Goal: Ask a question: Seek information or help from site administrators or community

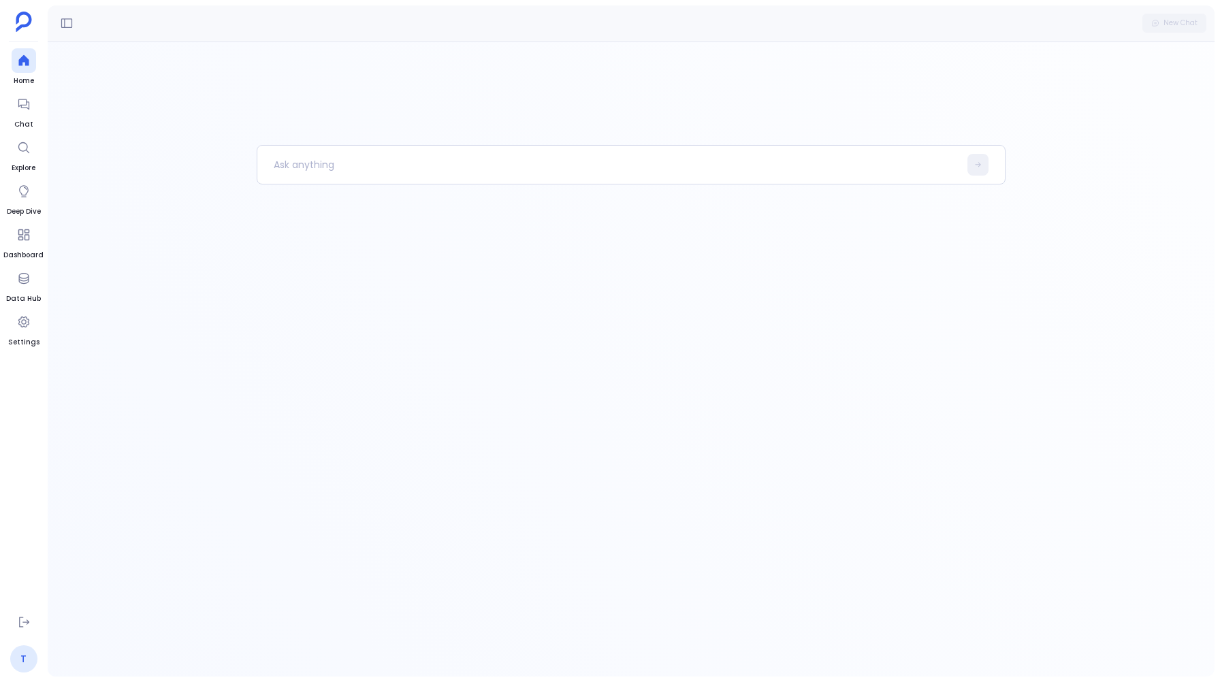
click at [27, 654] on link "T" at bounding box center [23, 659] width 27 height 27
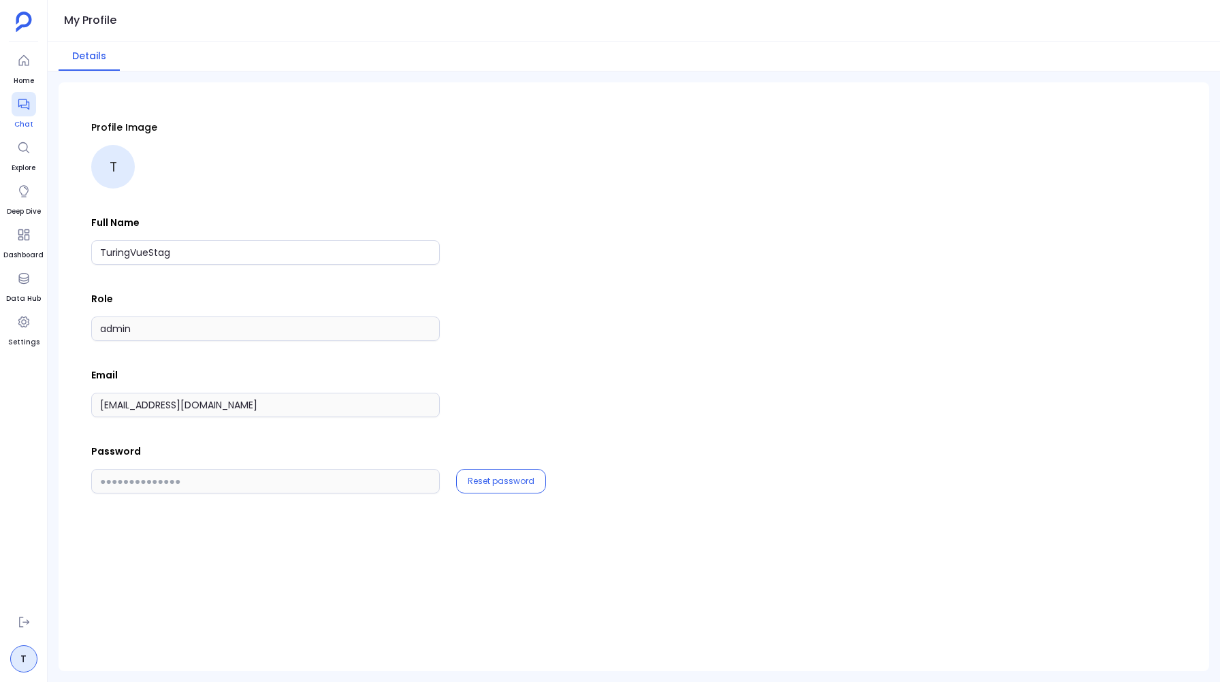
click at [21, 115] on div at bounding box center [24, 104] width 25 height 25
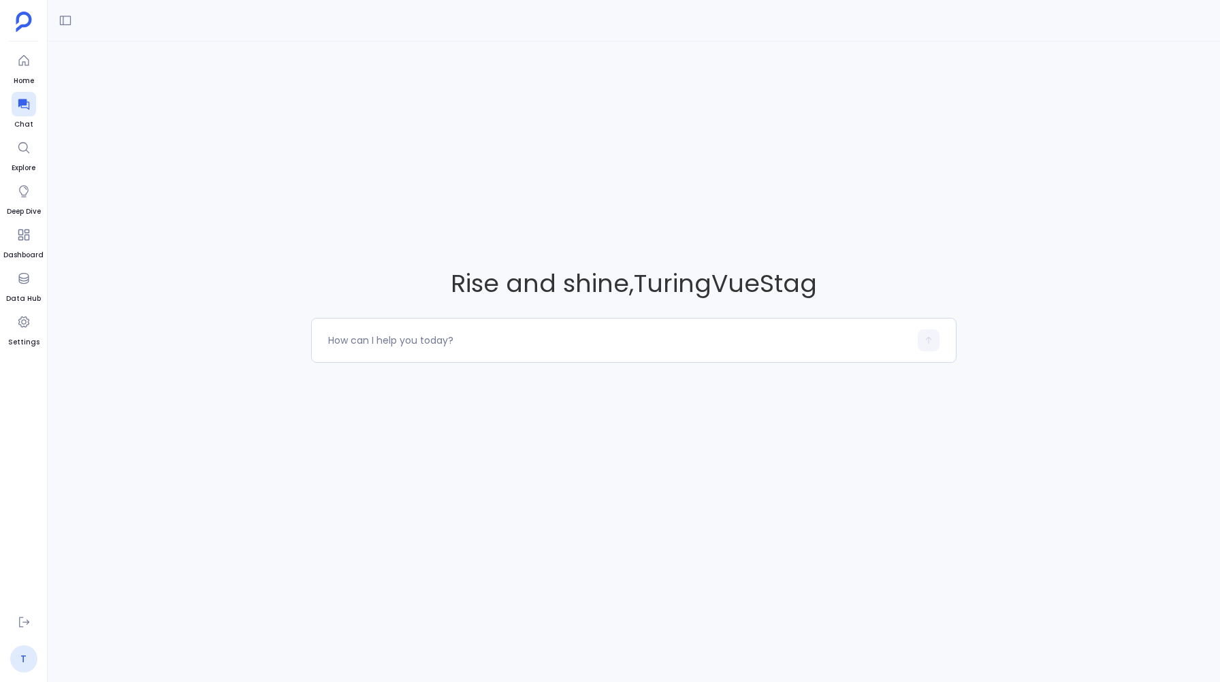
click at [30, 669] on link "T" at bounding box center [23, 659] width 27 height 27
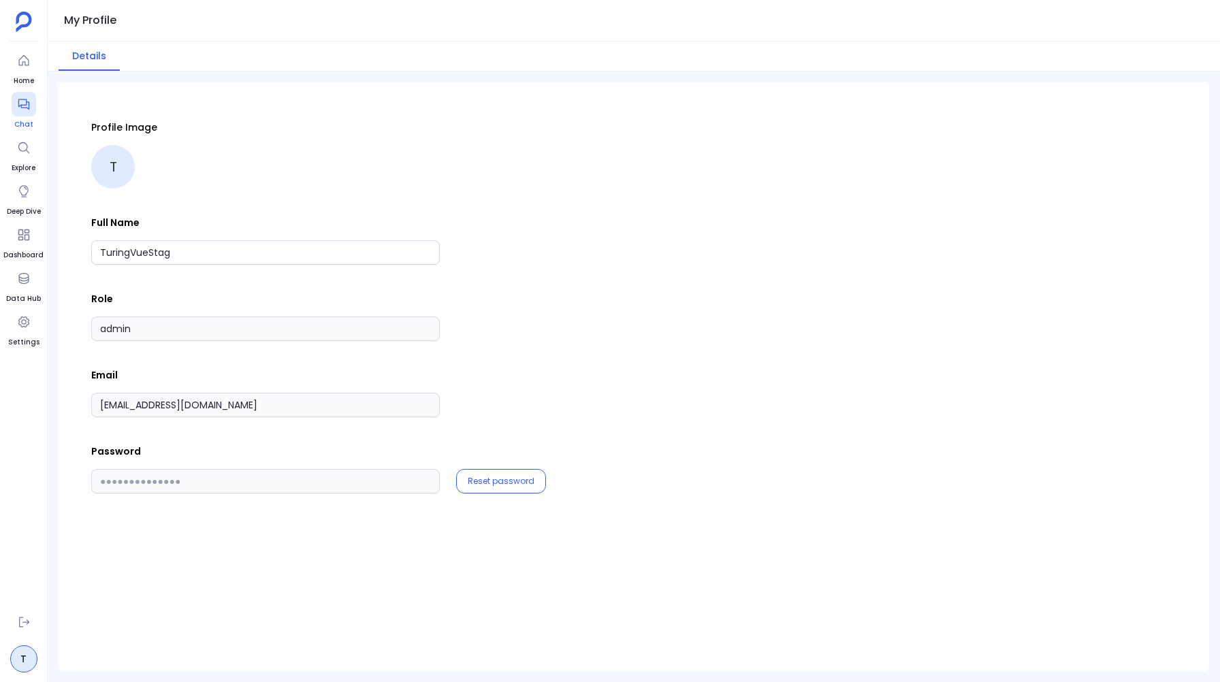
click at [20, 108] on icon at bounding box center [24, 104] width 14 height 14
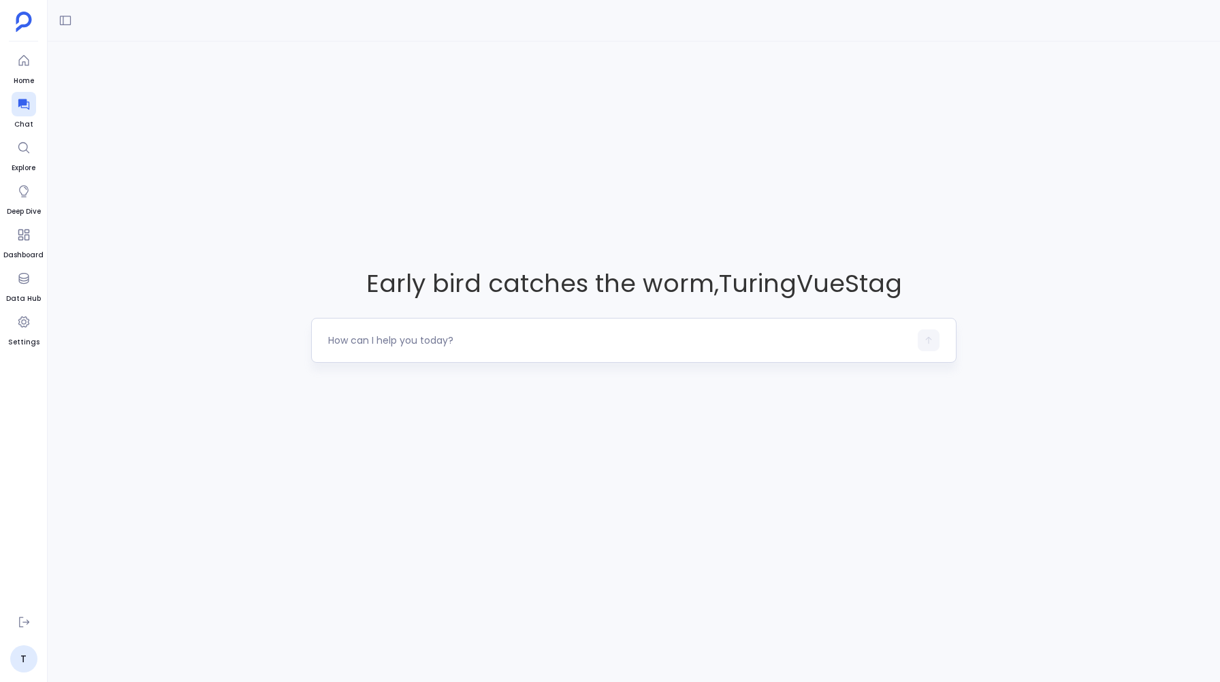
click at [370, 338] on textarea at bounding box center [618, 341] width 581 height 14
click at [567, 336] on textarea "Get the information of all the table names and the description of" at bounding box center [618, 341] width 581 height 14
click at [661, 335] on textarea "Get the information of all the table names and their description of" at bounding box center [618, 341] width 581 height 14
type textarea "Get the information of all the table names and their description from Hubspot D…"
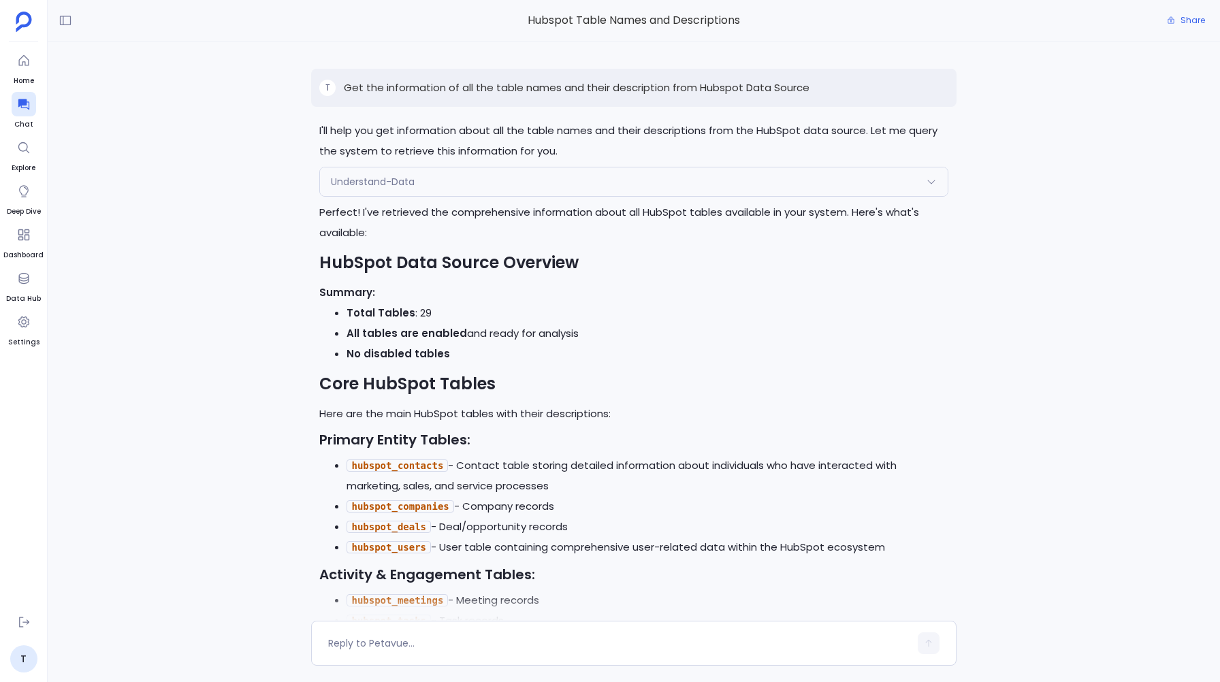
click at [382, 182] on span "Understand-Data" at bounding box center [373, 182] width 84 height 14
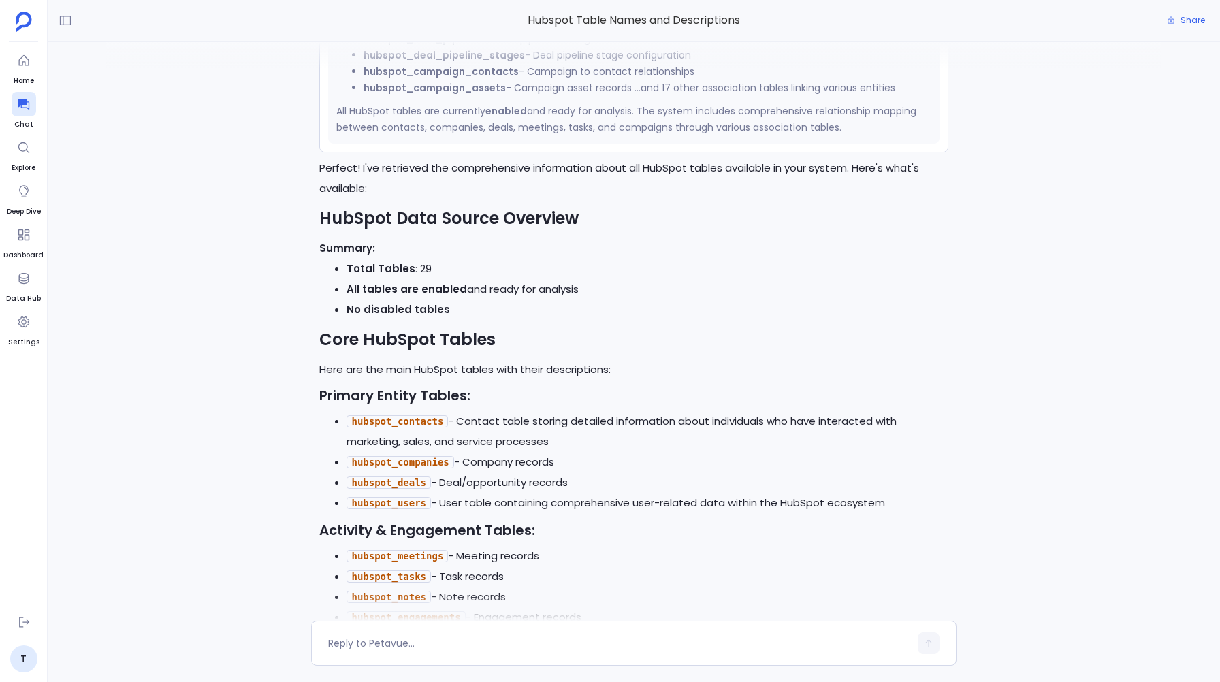
scroll to position [-691, 0]
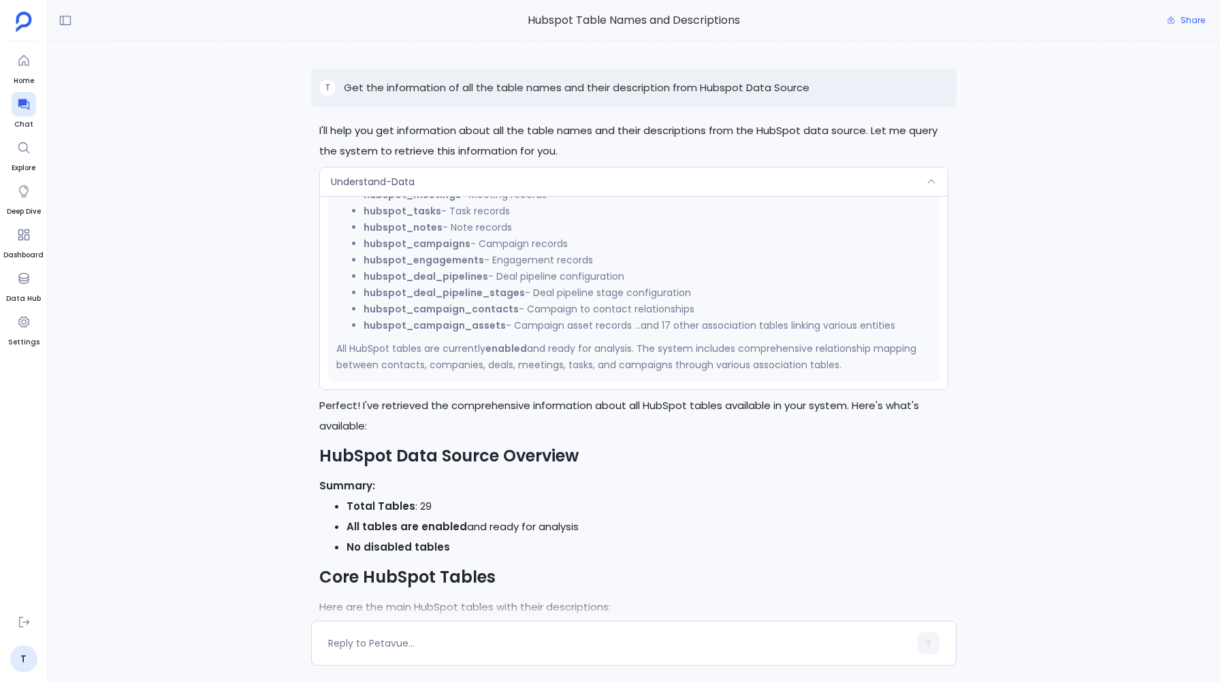
click at [415, 177] on span "Understand-Data" at bounding box center [373, 182] width 84 height 14
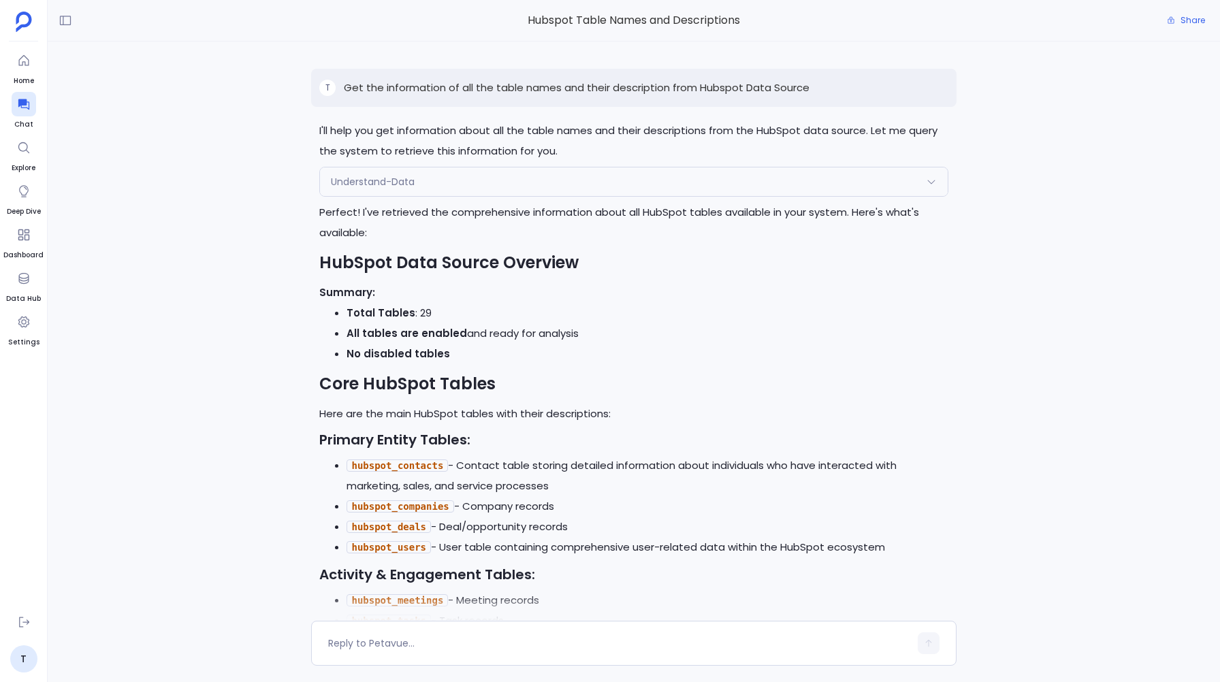
scroll to position [-498, 0]
click at [415, 177] on span "Understand-Data" at bounding box center [373, 182] width 84 height 14
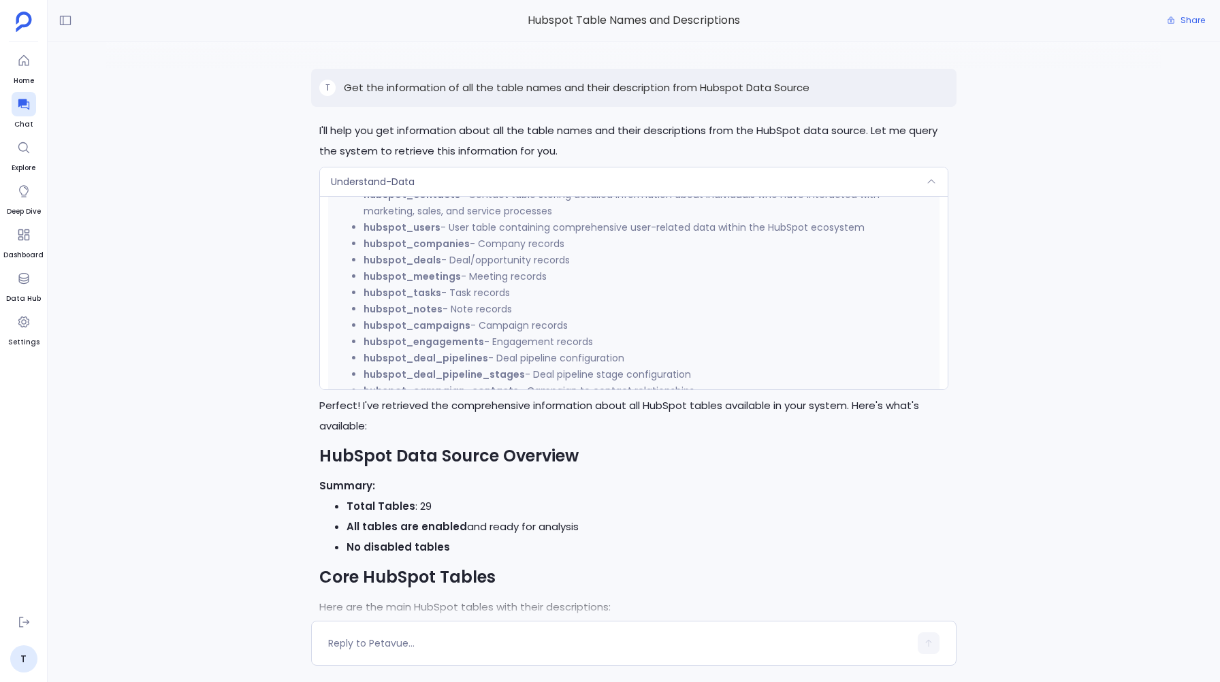
scroll to position [426, 0]
click at [396, 191] on div "Understand-Data" at bounding box center [633, 182] width 627 height 29
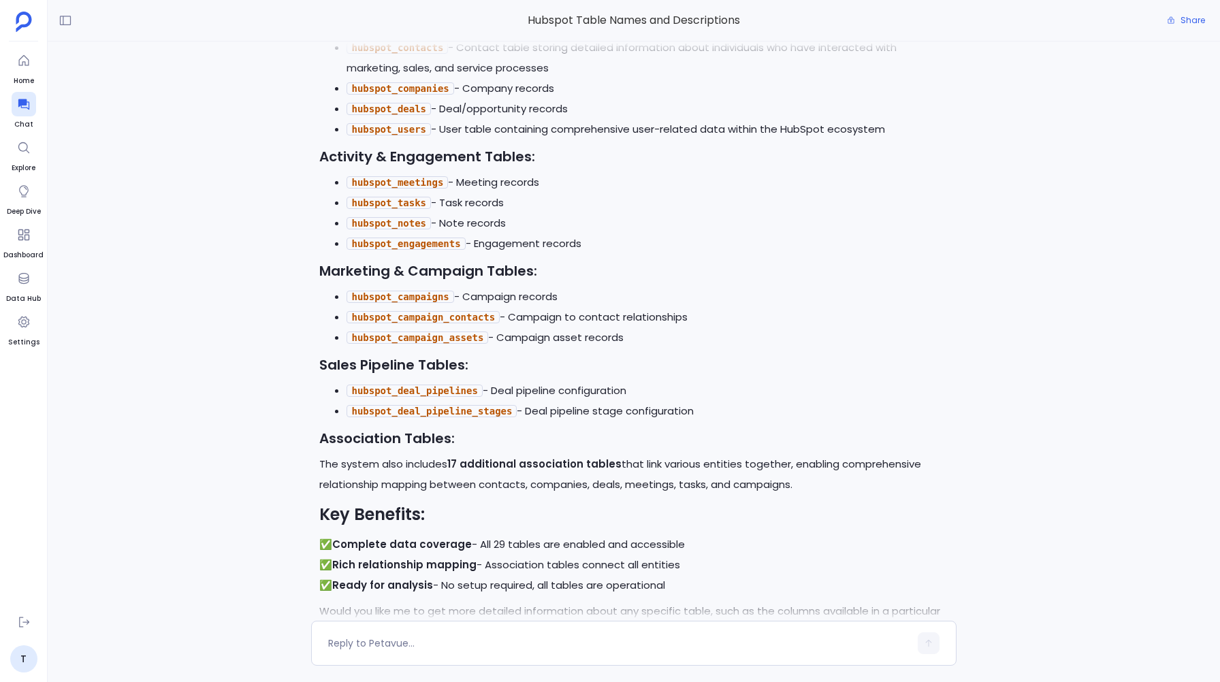
scroll to position [0, 0]
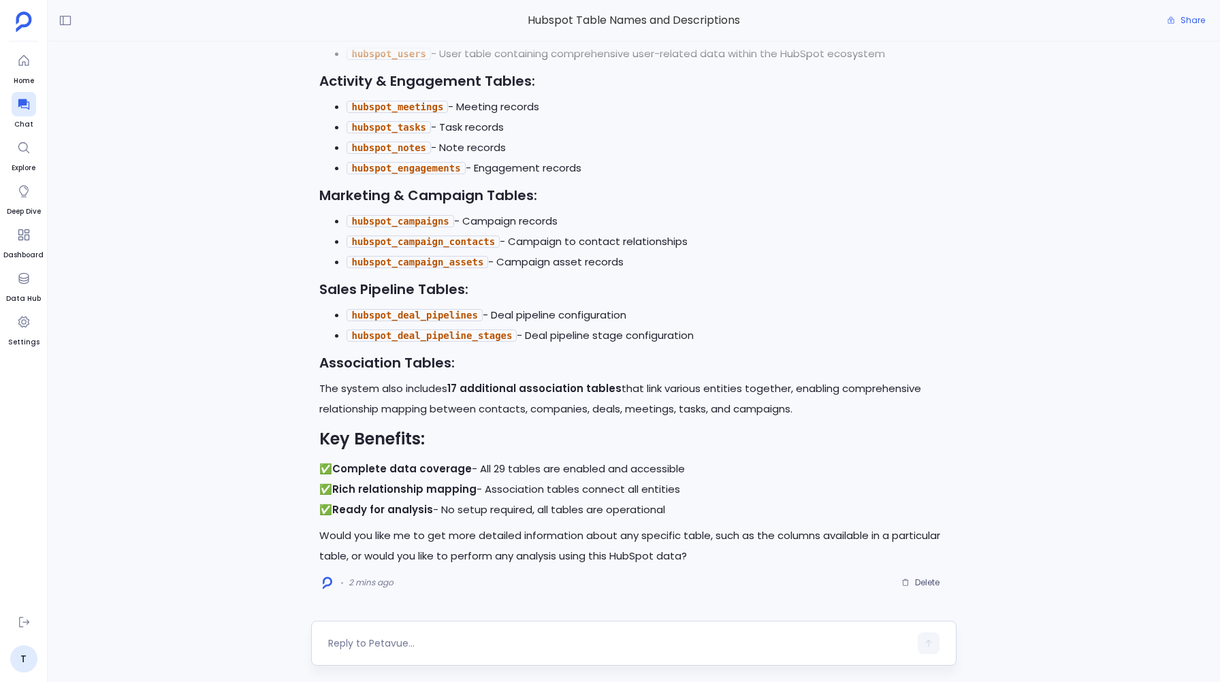
click at [357, 650] on textarea at bounding box center [618, 644] width 581 height 14
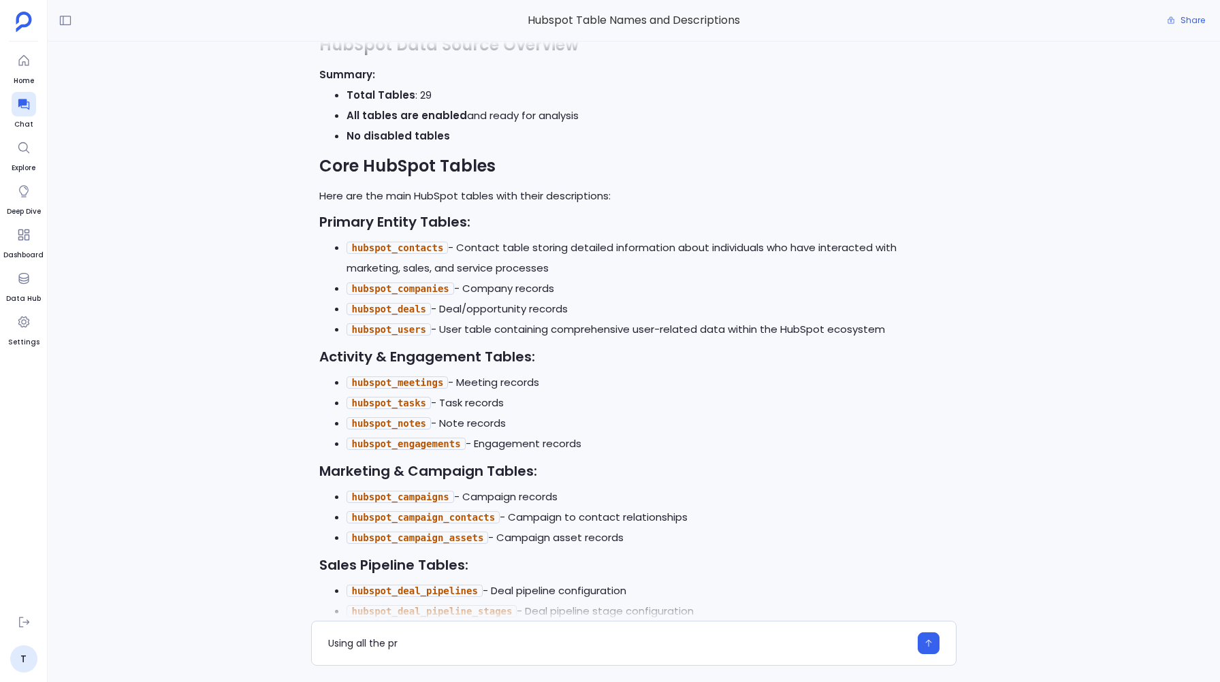
scroll to position [-279, 0]
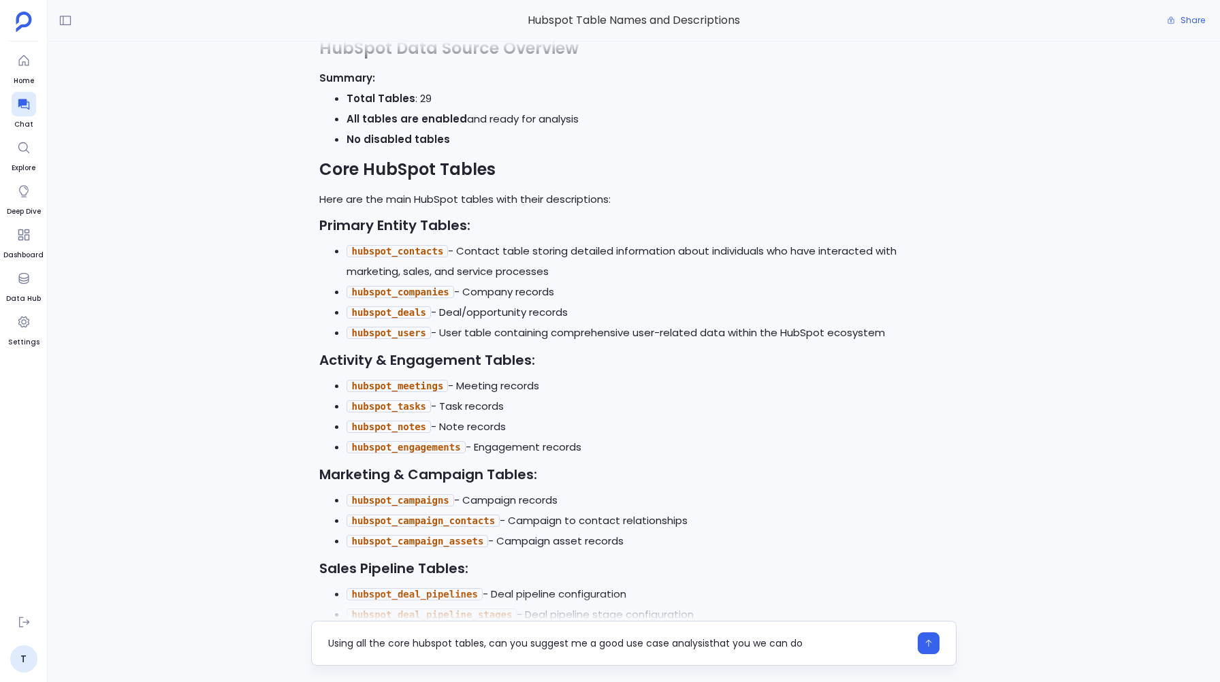
click at [711, 642] on textarea "Using all the core hubspot tables, can you suggest me a good use case analysist…" at bounding box center [618, 644] width 581 height 14
click at [806, 640] on textarea "Using all the core hubspot tables, can you suggest me a good use case analysis …" at bounding box center [618, 644] width 581 height 14
click at [762, 645] on textarea "Using all the core hubspot tables, can you suggest me a good use case analysis …" at bounding box center [618, 644] width 581 height 14
click at [800, 638] on textarea "Using all the core hubspot tables, can you suggest me a good use case analysis …" at bounding box center [618, 644] width 581 height 14
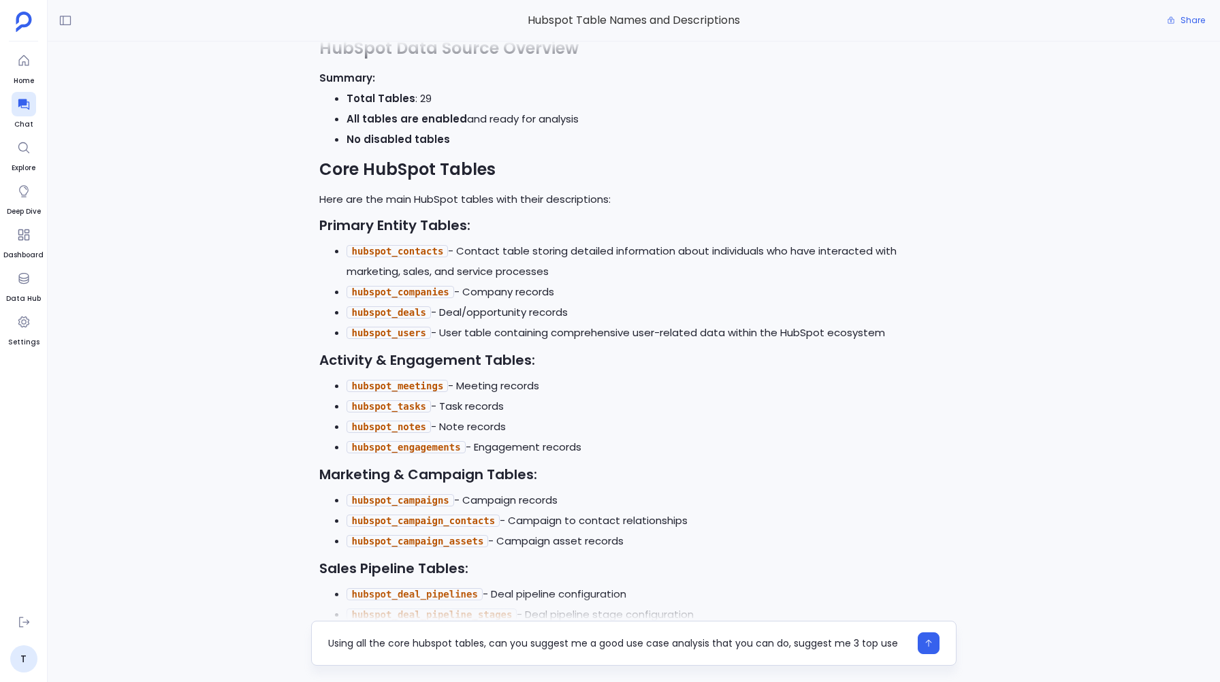
scroll to position [0, 0]
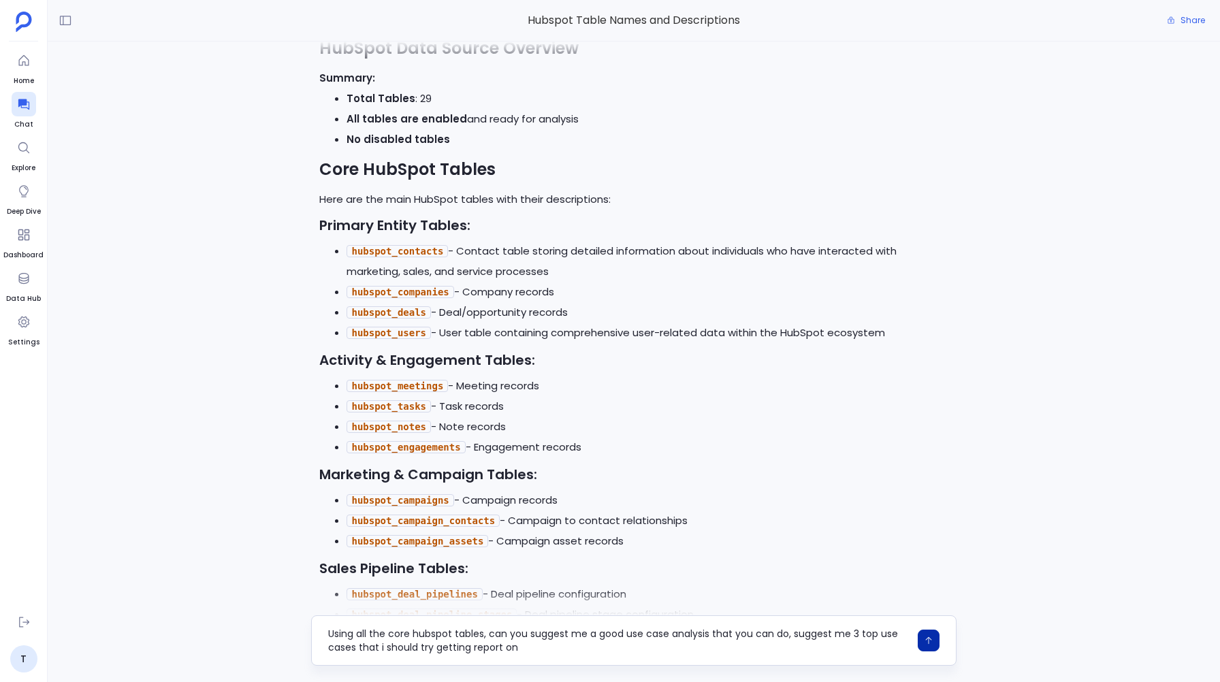
type textarea "Using all the core hubspot tables, can you suggest me a good use case analysis …"
click at [927, 638] on icon "button" at bounding box center [929, 641] width 10 height 10
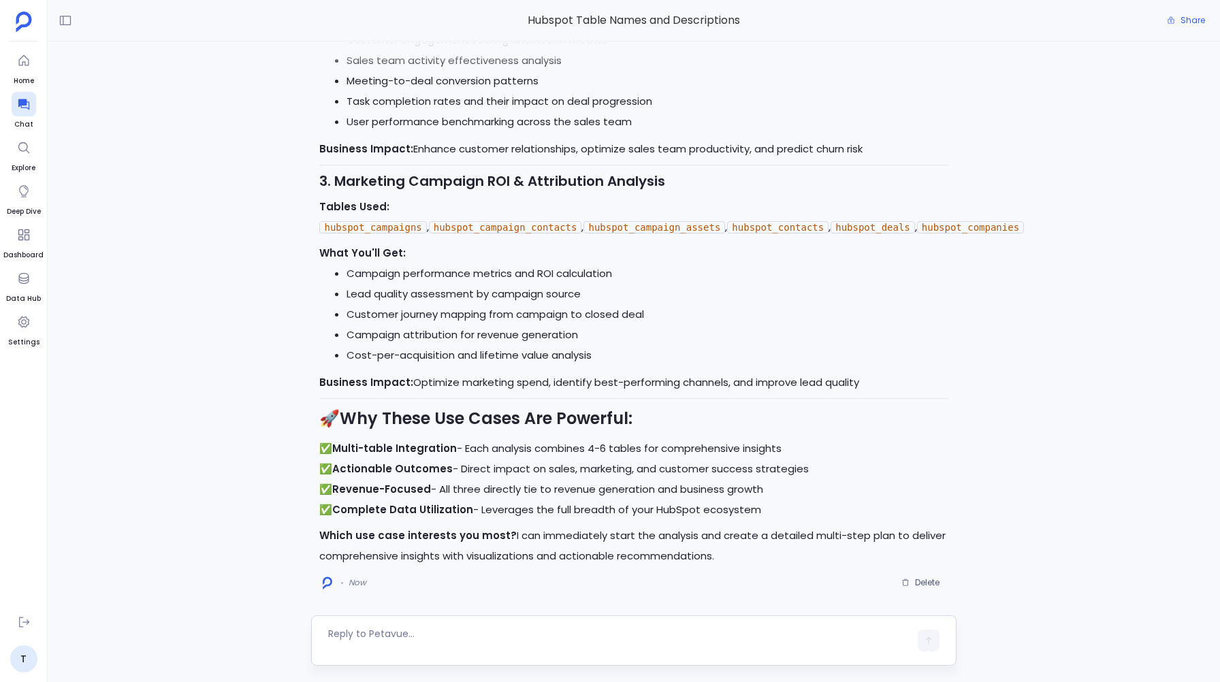
click at [361, 627] on textarea at bounding box center [618, 640] width 581 height 27
type textarea "I would like to do analysis on the third use case that you explained on"
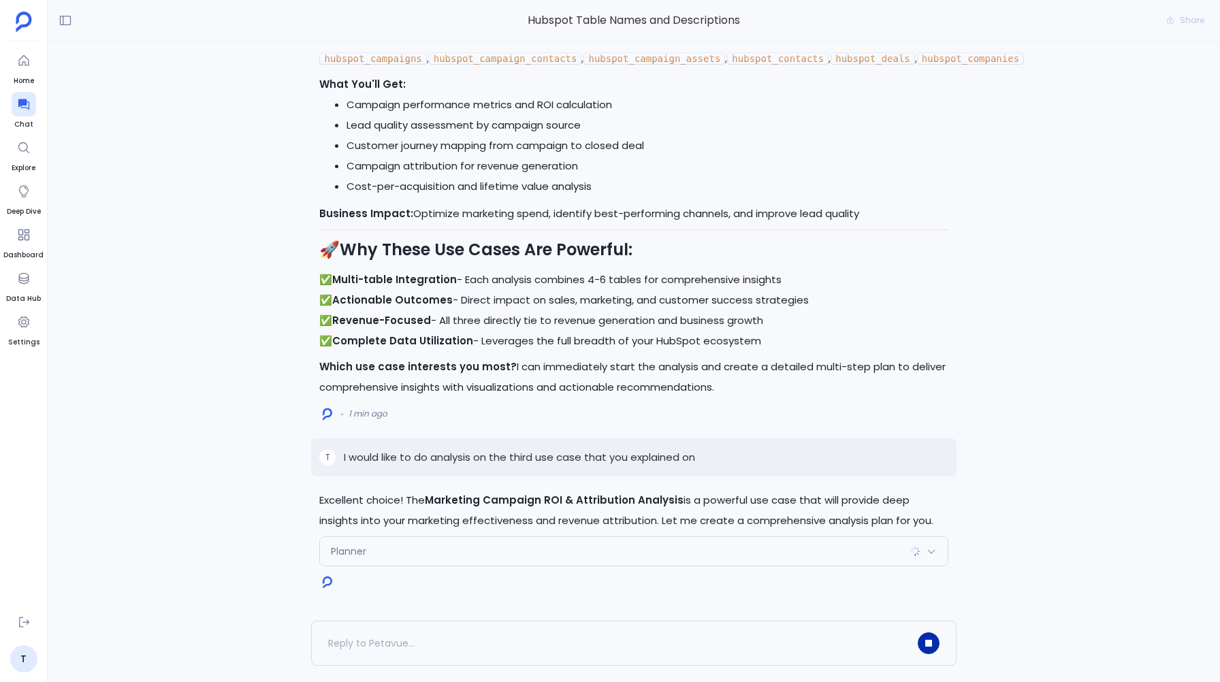
click at [349, 545] on span "Planner" at bounding box center [348, 552] width 35 height 14
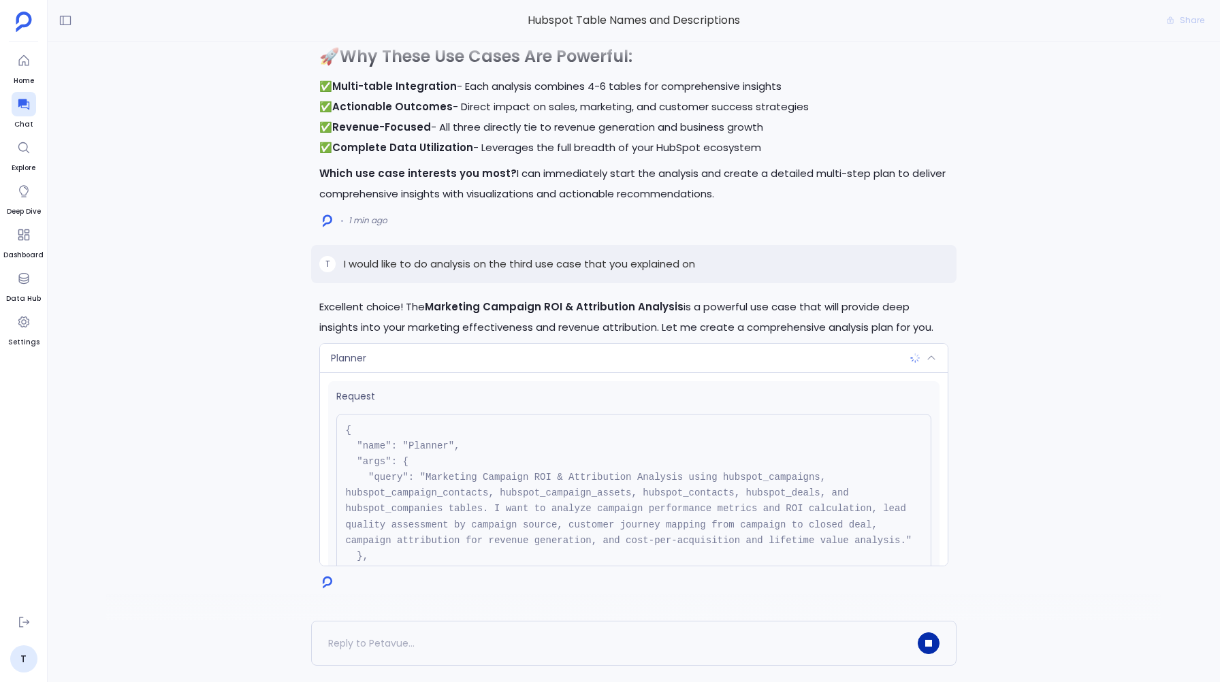
click at [370, 357] on div "Planner" at bounding box center [633, 358] width 627 height 29
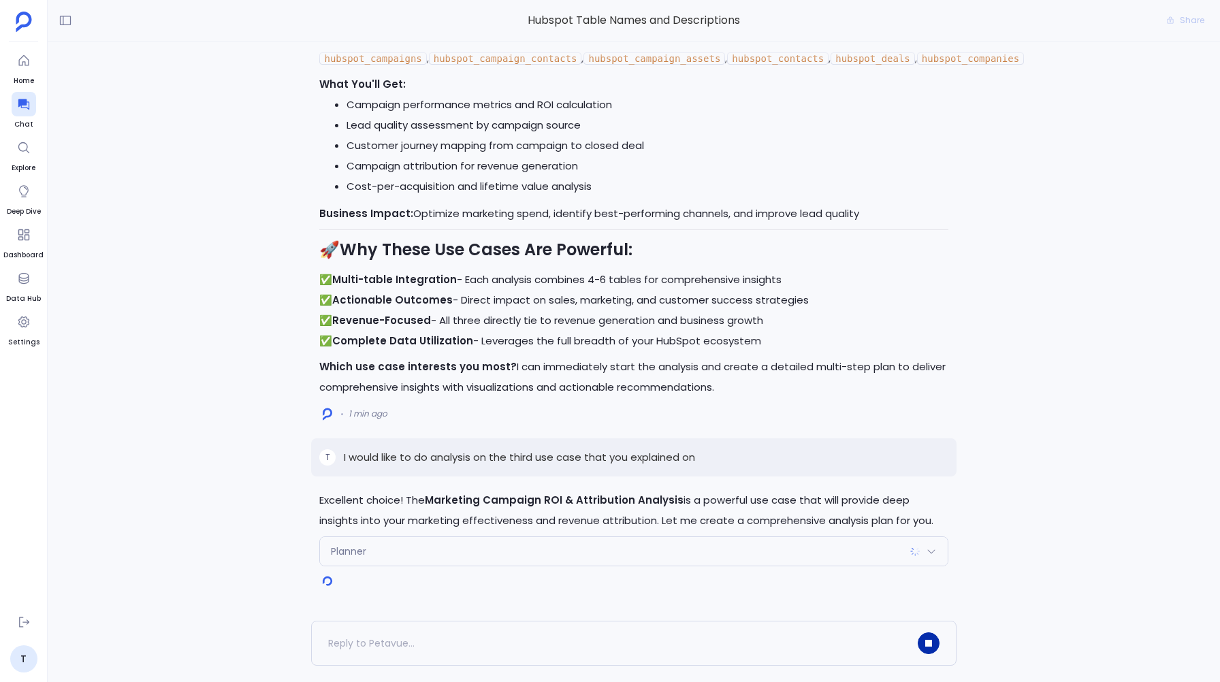
click at [347, 553] on span "Planner" at bounding box center [348, 552] width 35 height 14
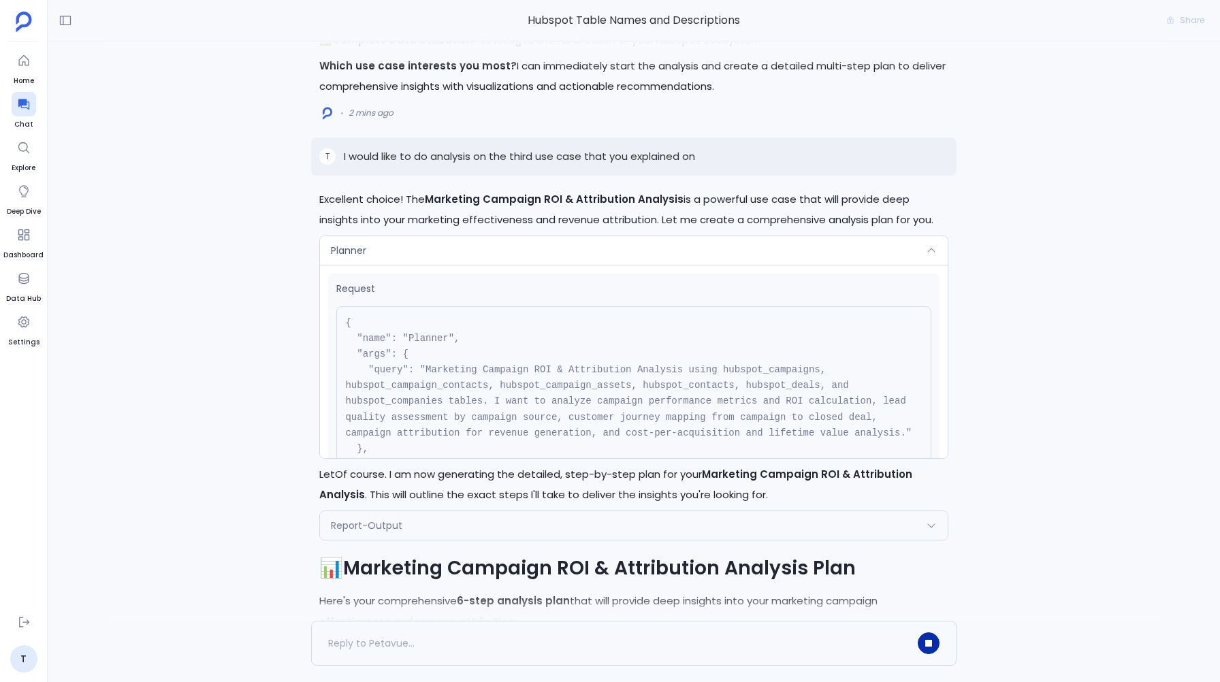
click at [385, 236] on div "Planner" at bounding box center [633, 250] width 627 height 29
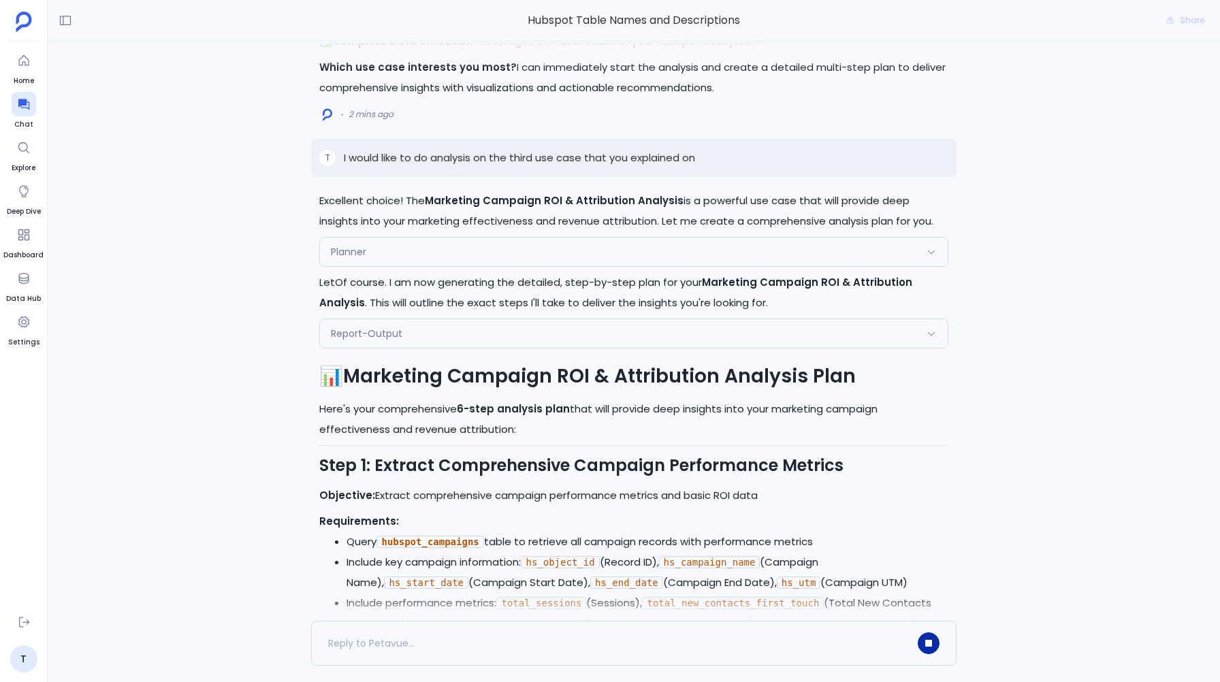
click at [385, 238] on div "Planner" at bounding box center [633, 252] width 627 height 29
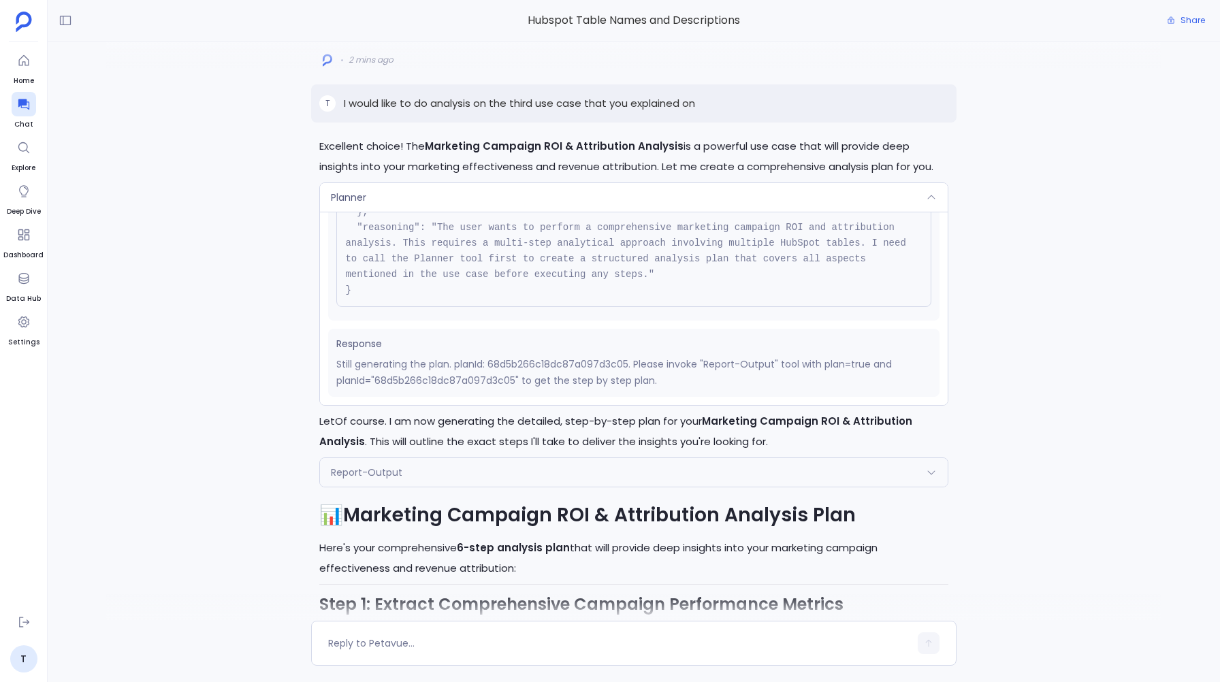
scroll to position [-2274, 0]
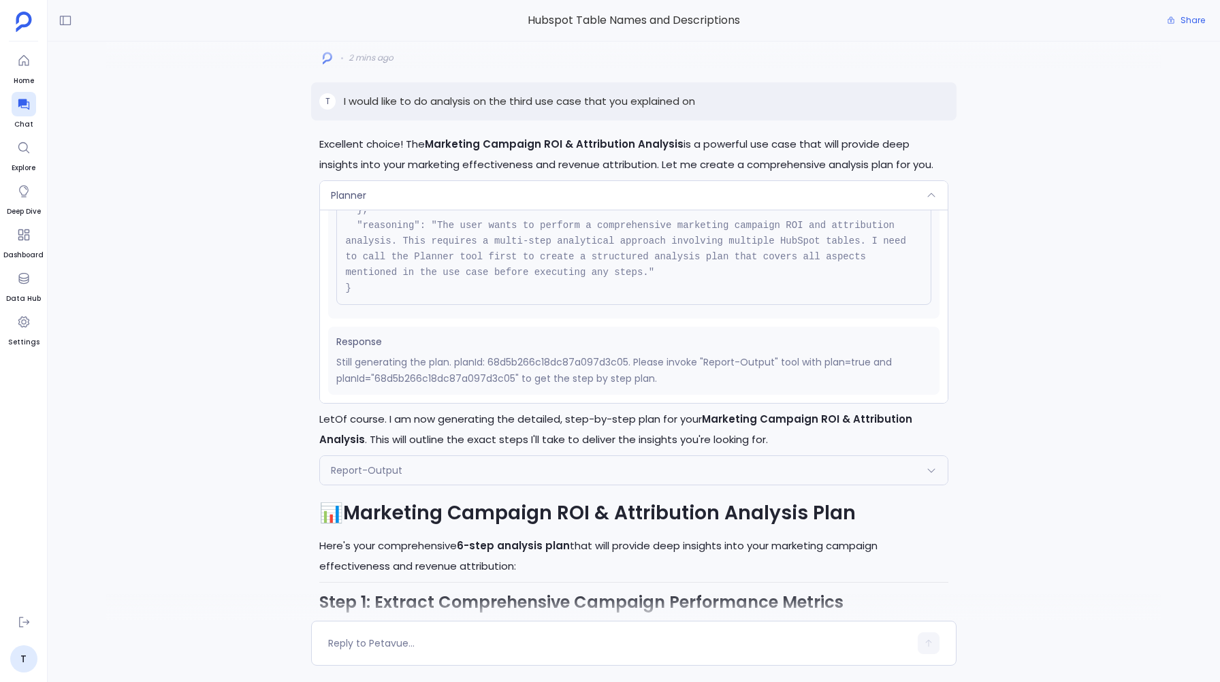
click at [379, 181] on div "Planner" at bounding box center [633, 195] width 627 height 29
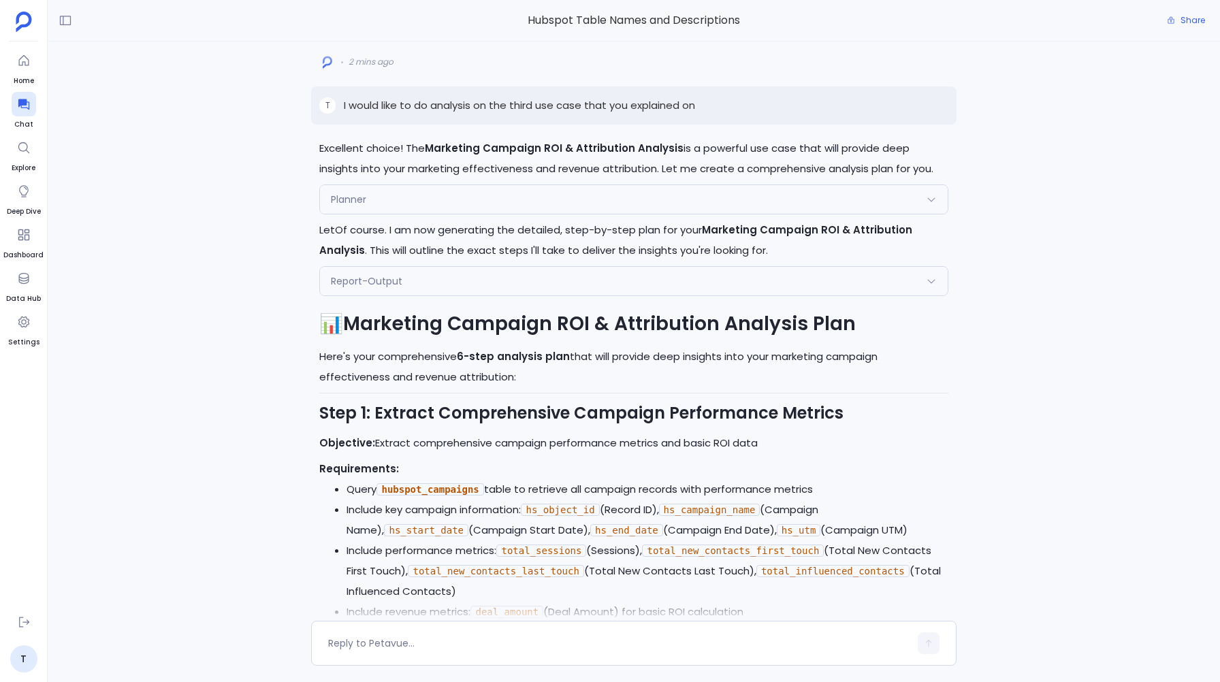
scroll to position [-2081, 0]
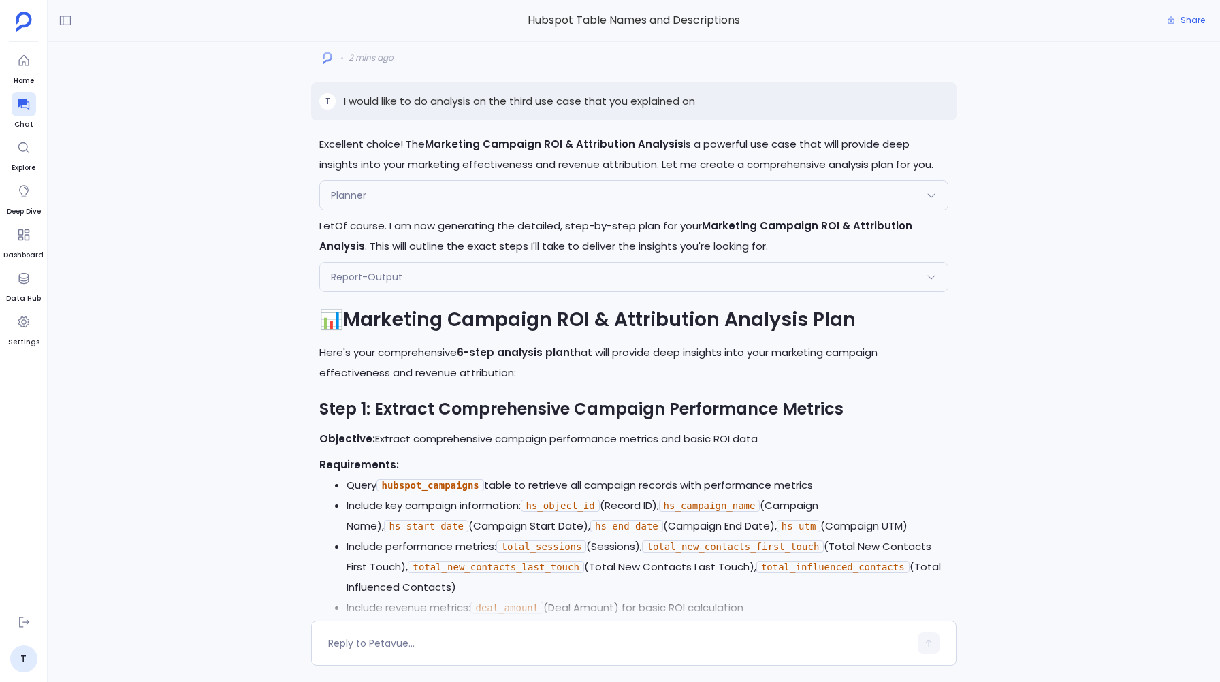
click at [345, 270] on span "Report-Output" at bounding box center [367, 277] width 72 height 14
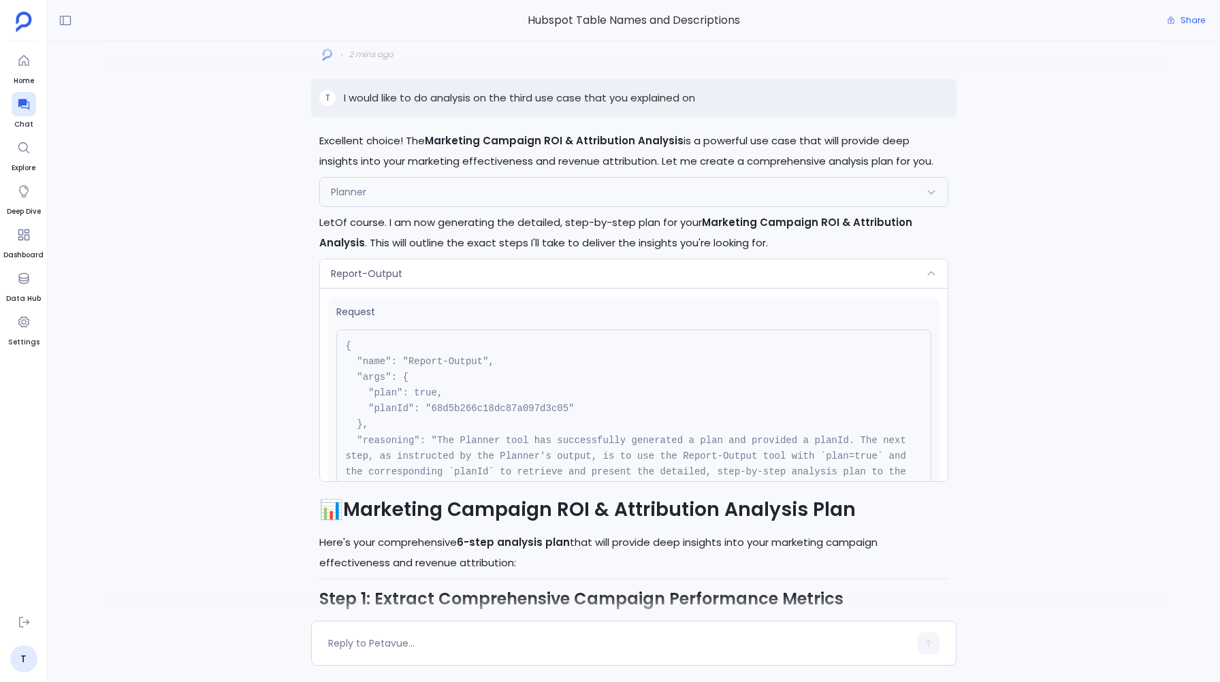
scroll to position [-2274, 0]
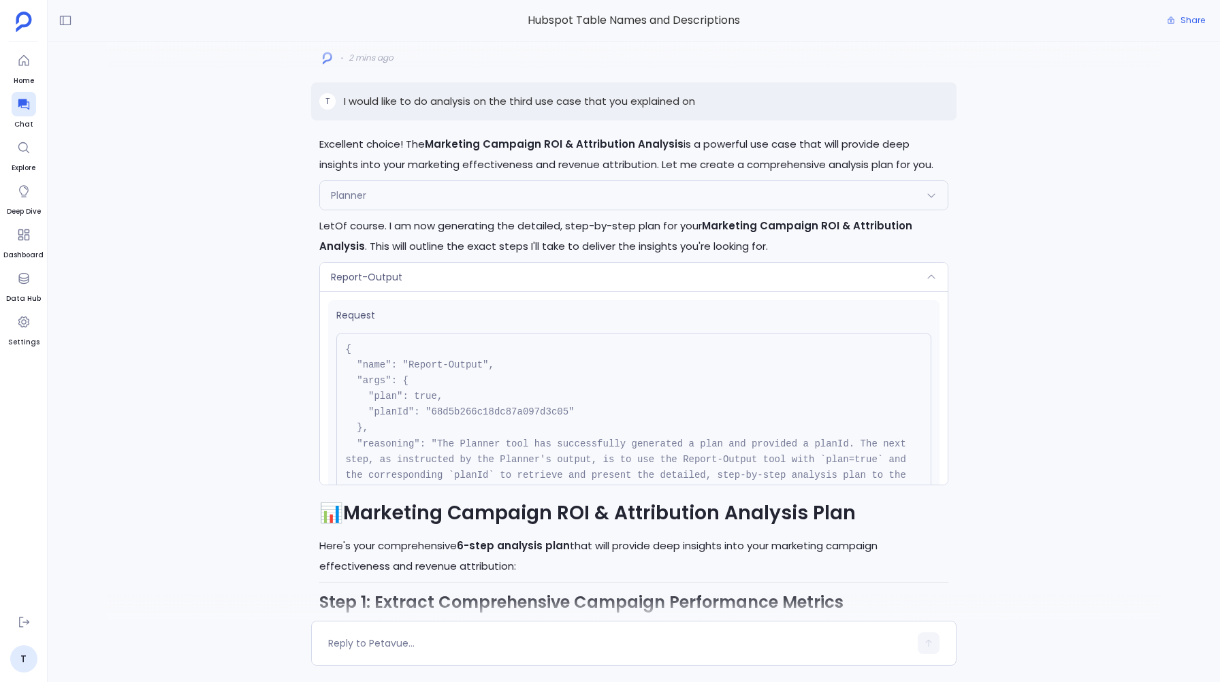
click at [378, 184] on div "Planner" at bounding box center [633, 195] width 627 height 29
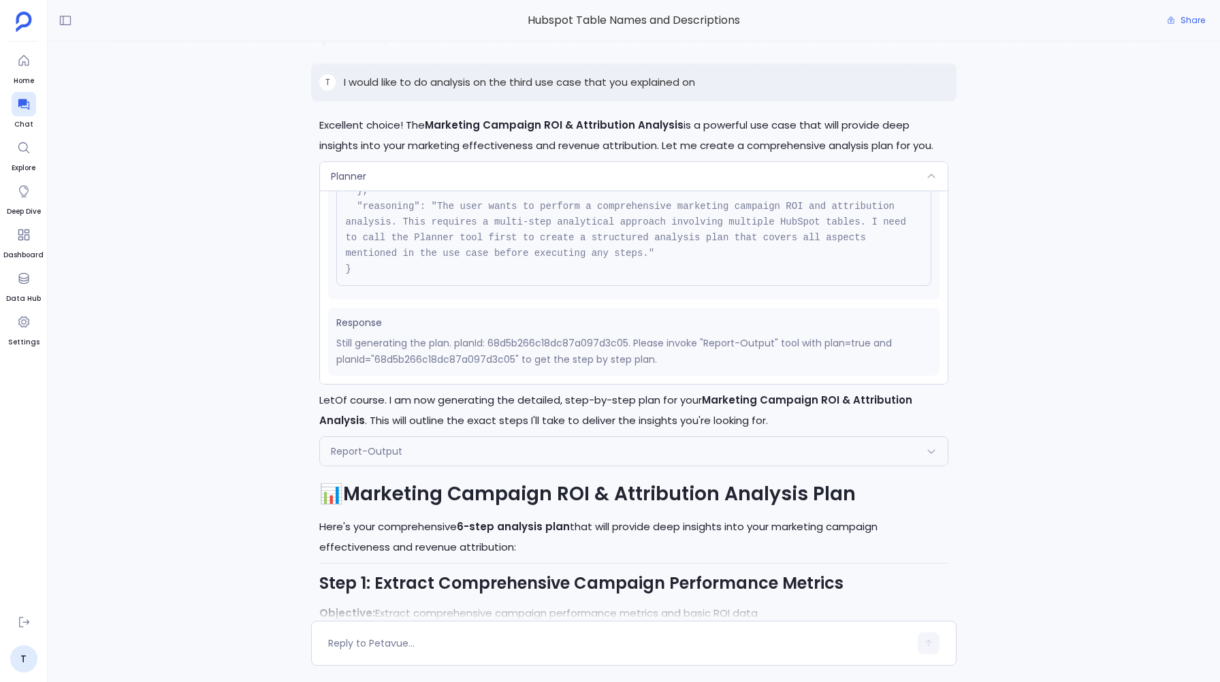
scroll to position [-2254, 0]
click at [449, 161] on div "Planner" at bounding box center [633, 175] width 627 height 29
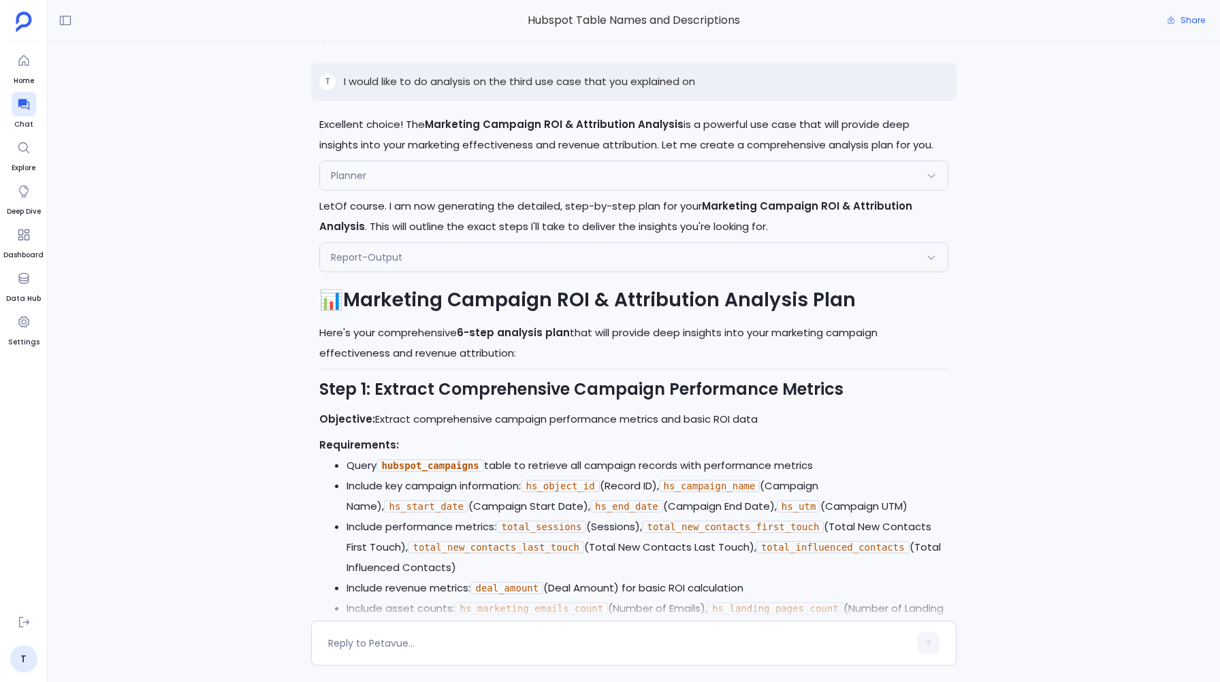
click at [418, 249] on div "Report-Output" at bounding box center [633, 257] width 627 height 29
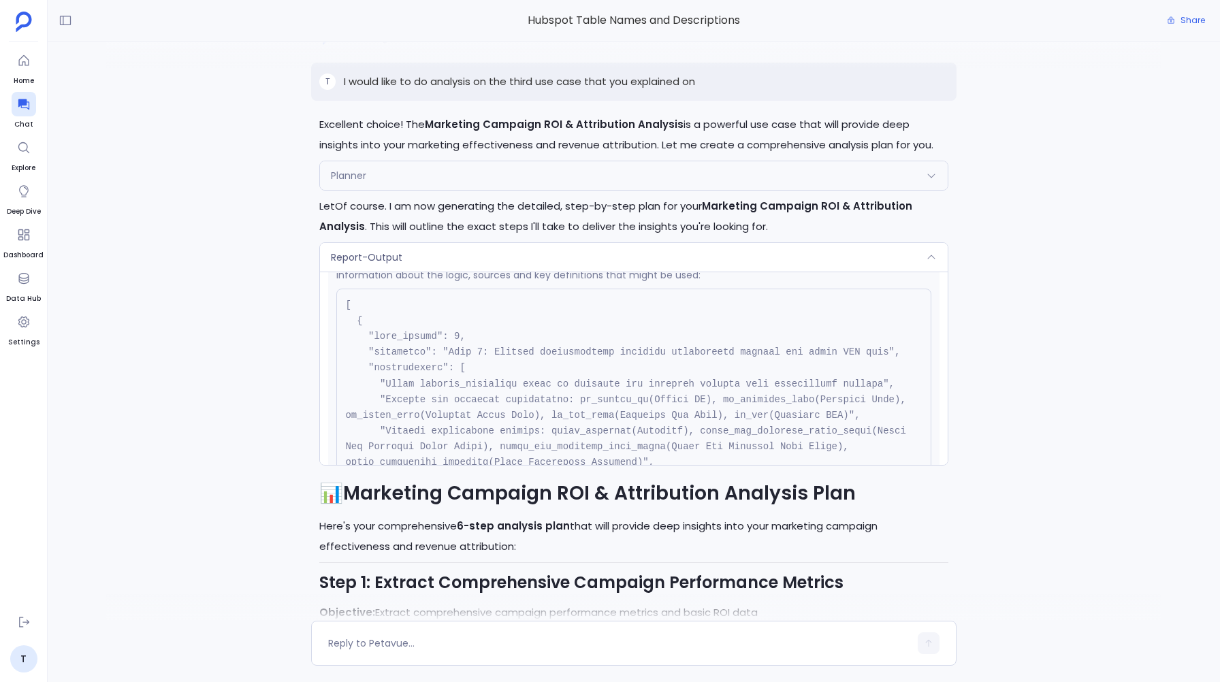
scroll to position [359, 0]
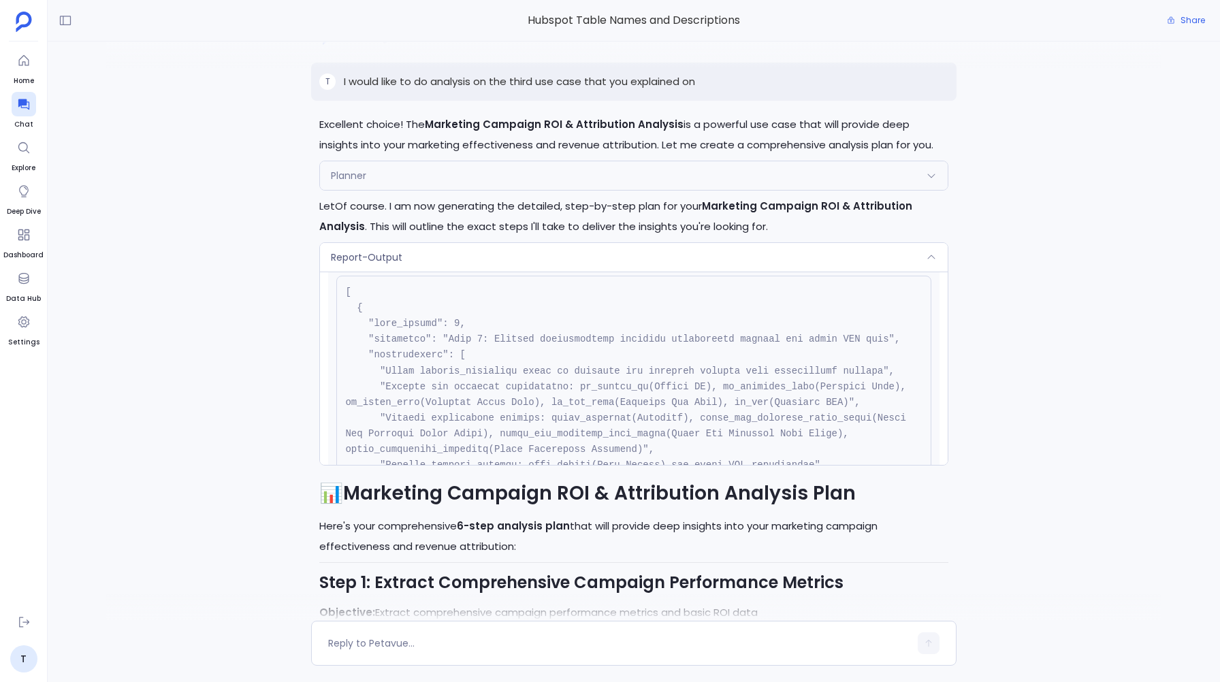
click at [429, 244] on div "Report-Output" at bounding box center [633, 257] width 627 height 29
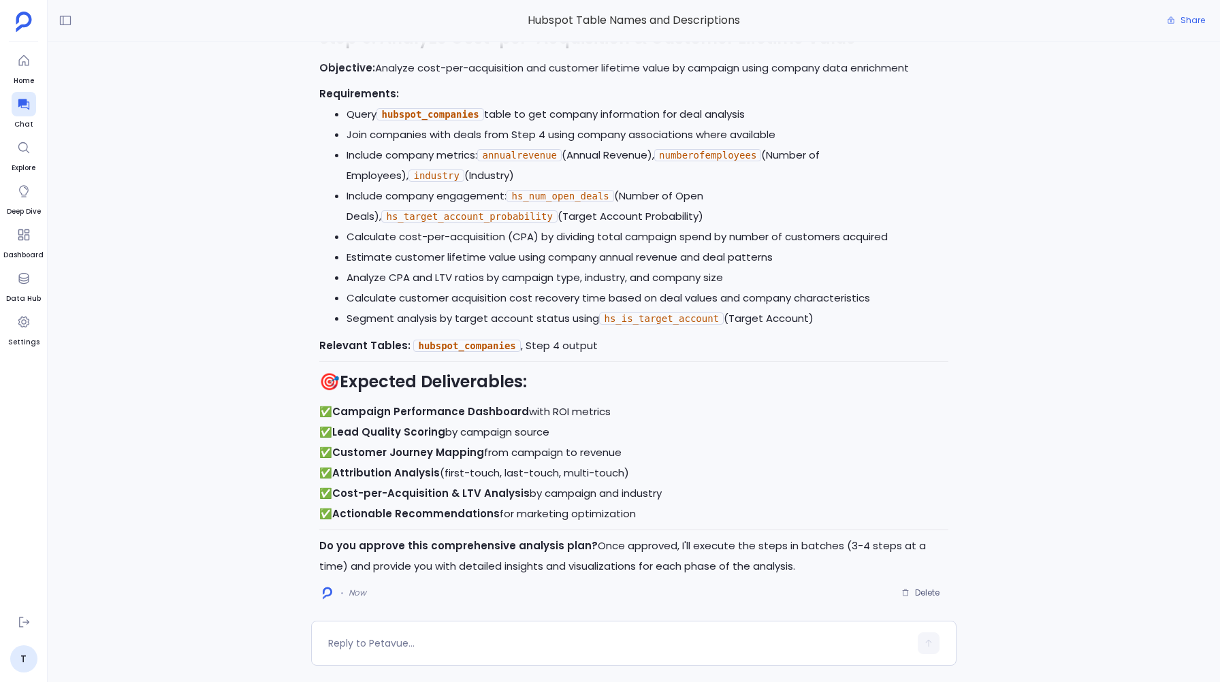
scroll to position [0, 0]
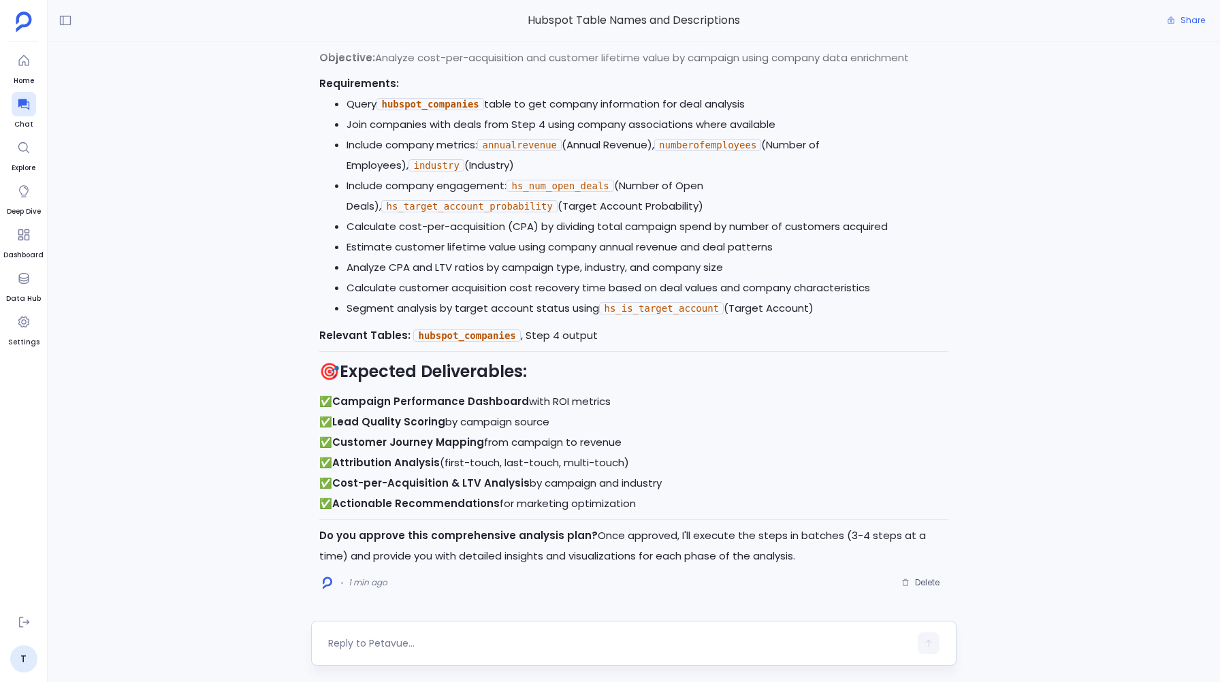
click at [378, 642] on textarea at bounding box center [618, 644] width 581 height 14
type textarea "I really appreciate this plan, Kindly execute it"
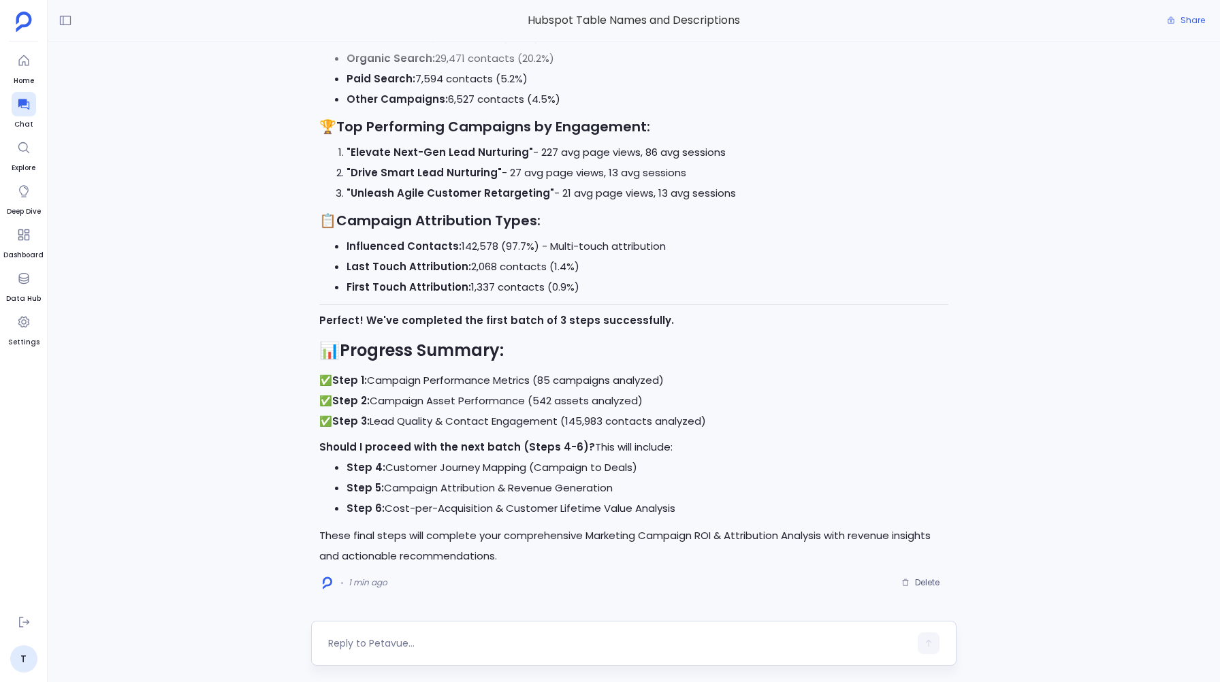
click at [368, 645] on textarea at bounding box center [618, 644] width 581 height 14
type textarea "Yes"
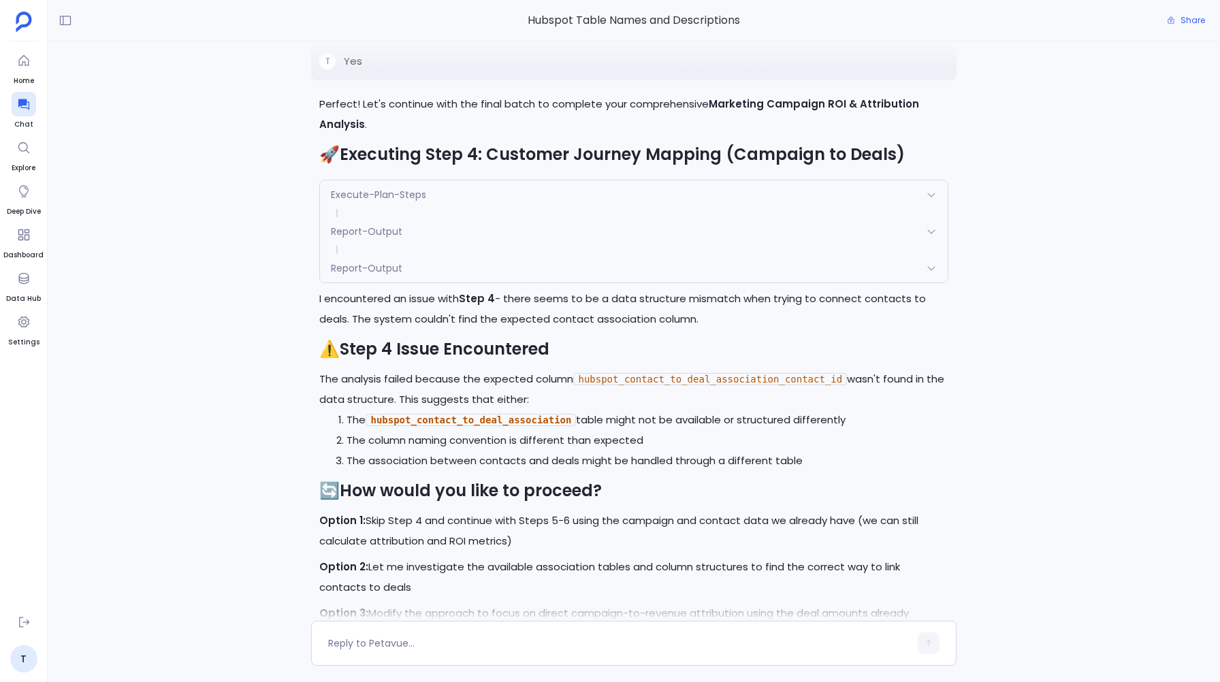
scroll to position [-172, 0]
click at [370, 195] on span "Execute-Plan-Steps" at bounding box center [378, 196] width 95 height 14
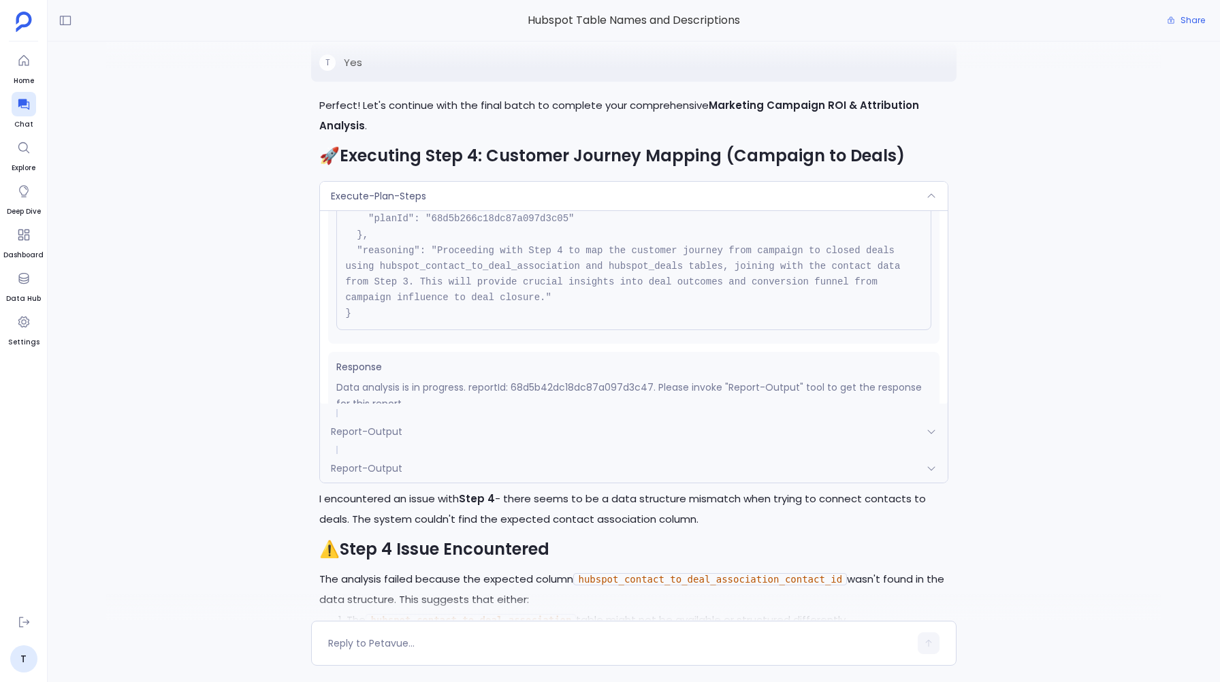
scroll to position [153, 0]
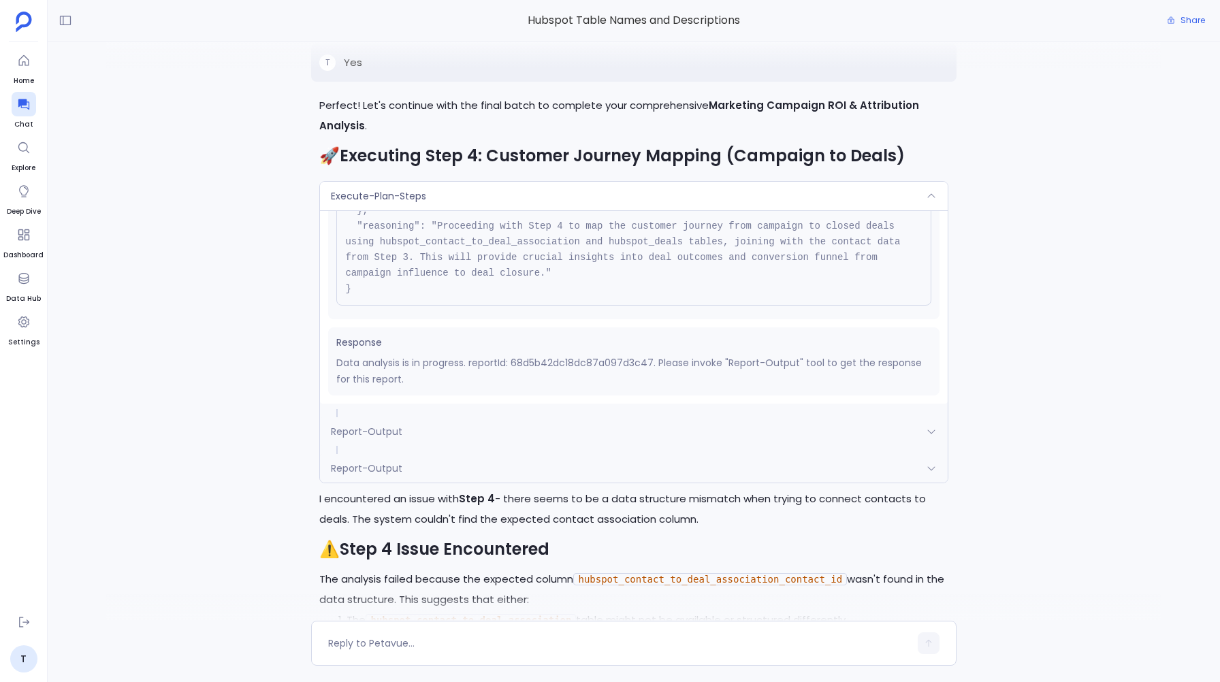
click at [353, 428] on span "Report-Output" at bounding box center [367, 432] width 72 height 14
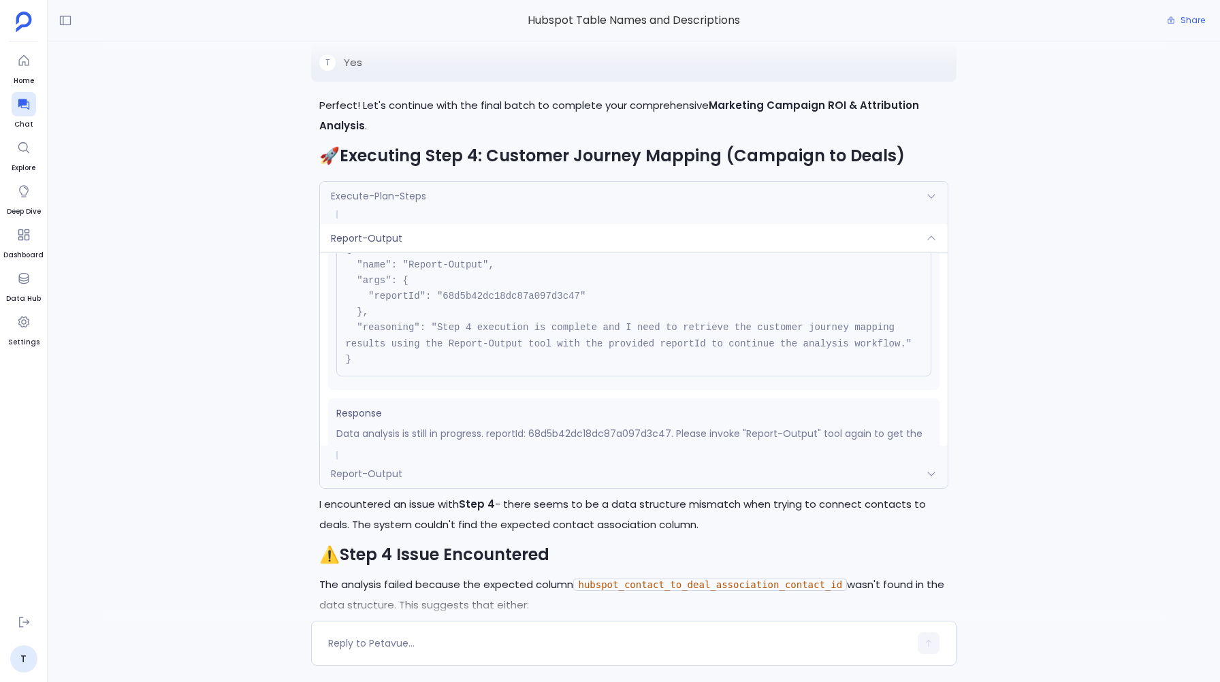
scroll to position [90, 0]
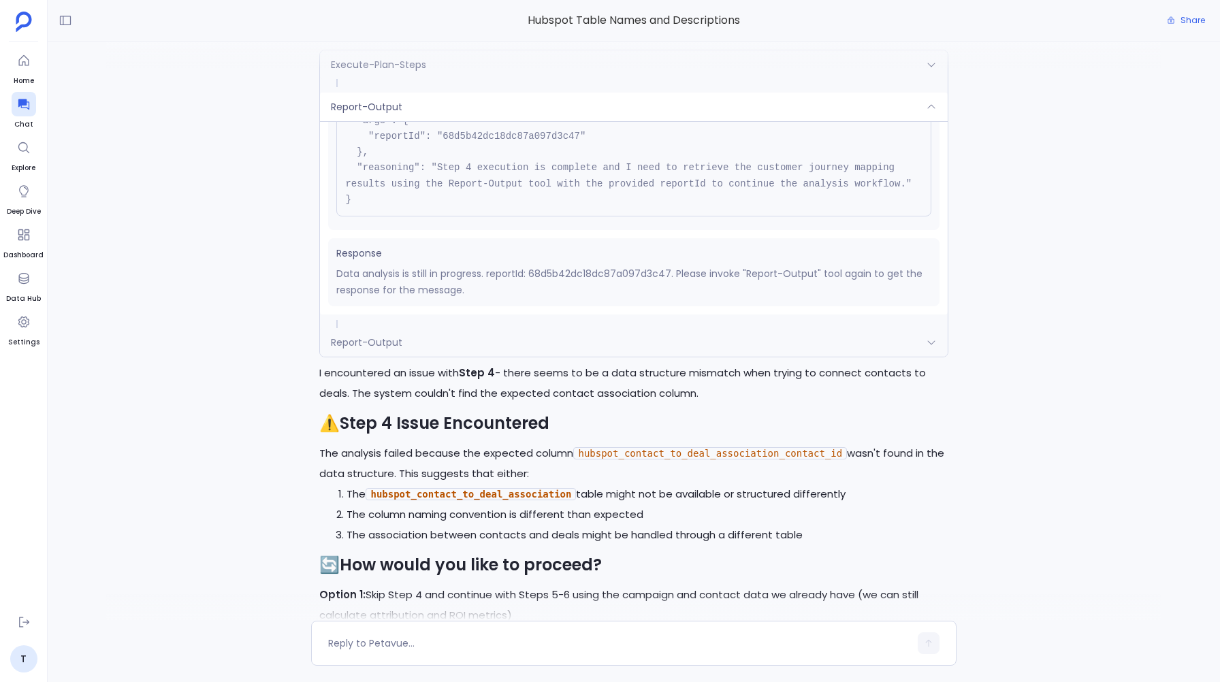
click at [362, 340] on span "Report-Output" at bounding box center [367, 343] width 72 height 14
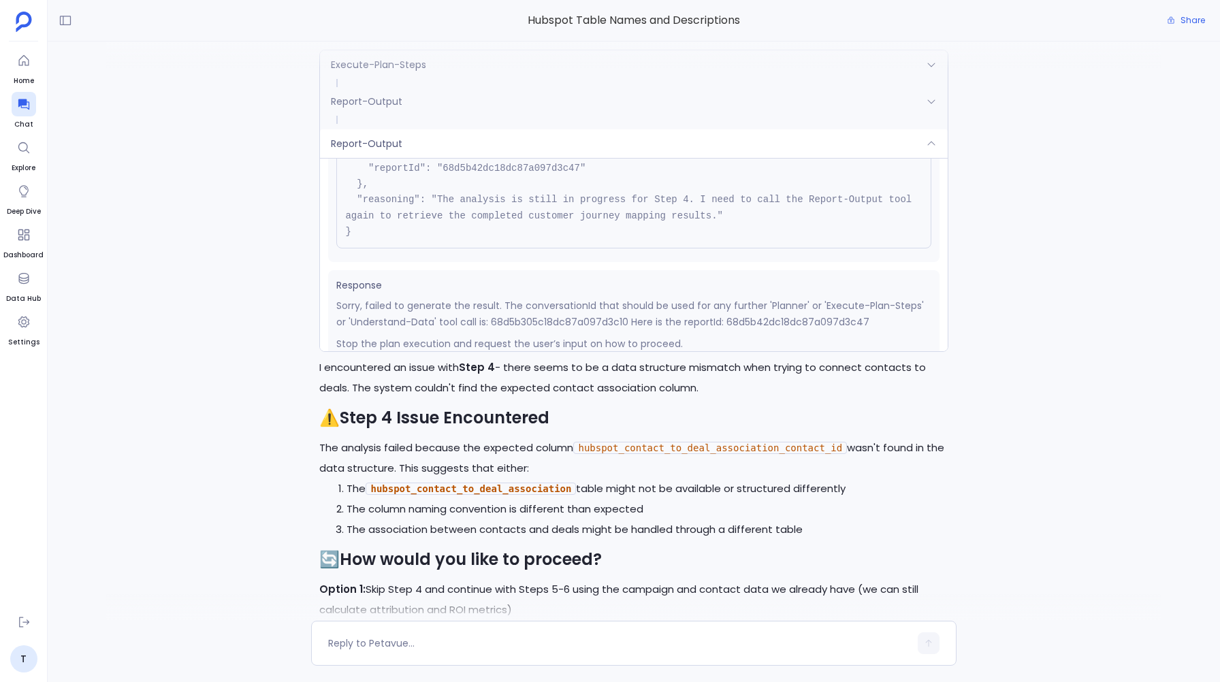
scroll to position [183, 0]
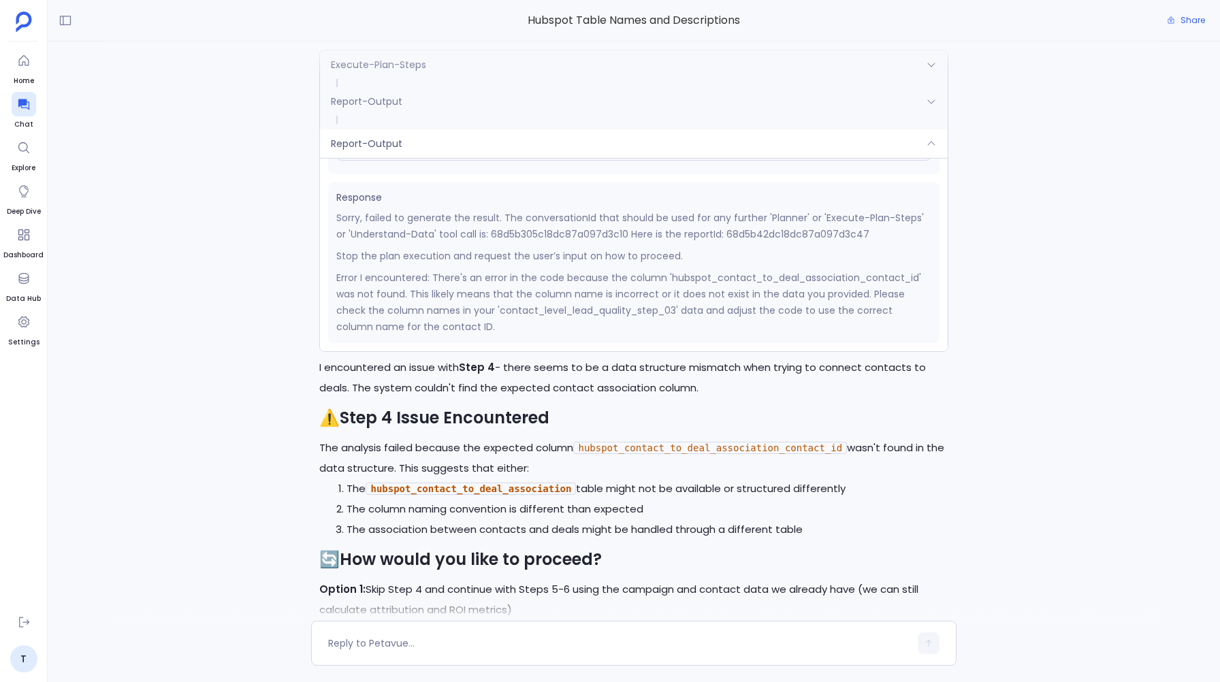
click at [395, 146] on span "Report-Output" at bounding box center [367, 144] width 72 height 14
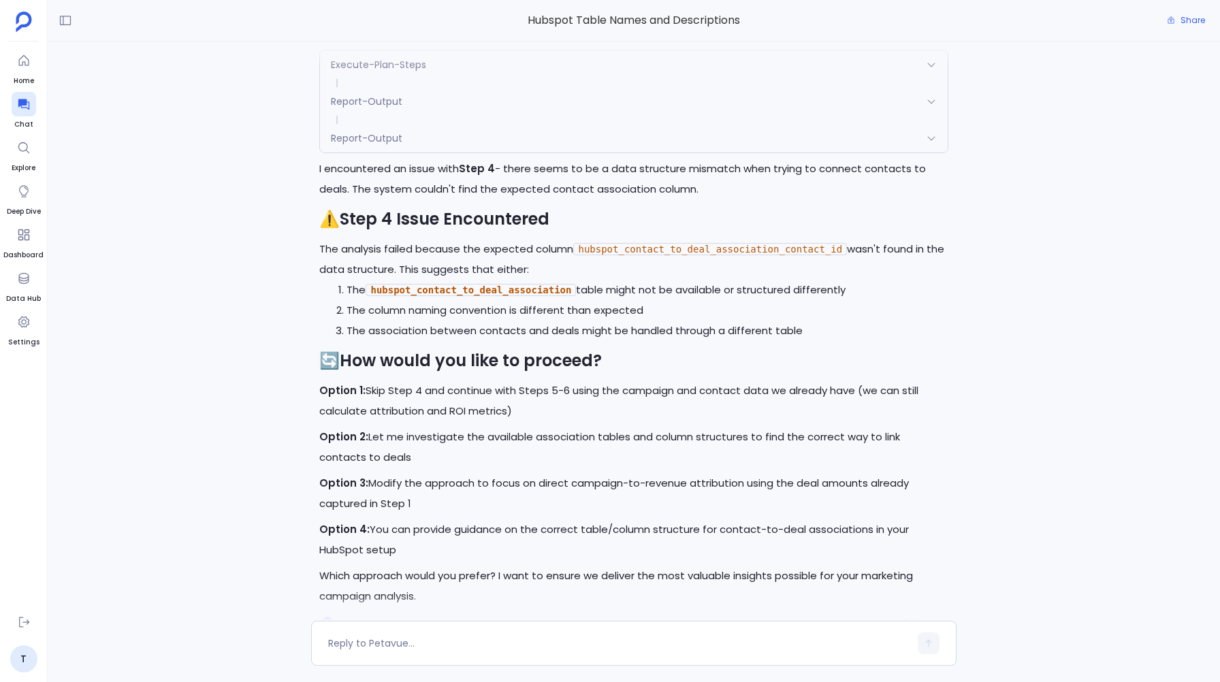
scroll to position [0, 0]
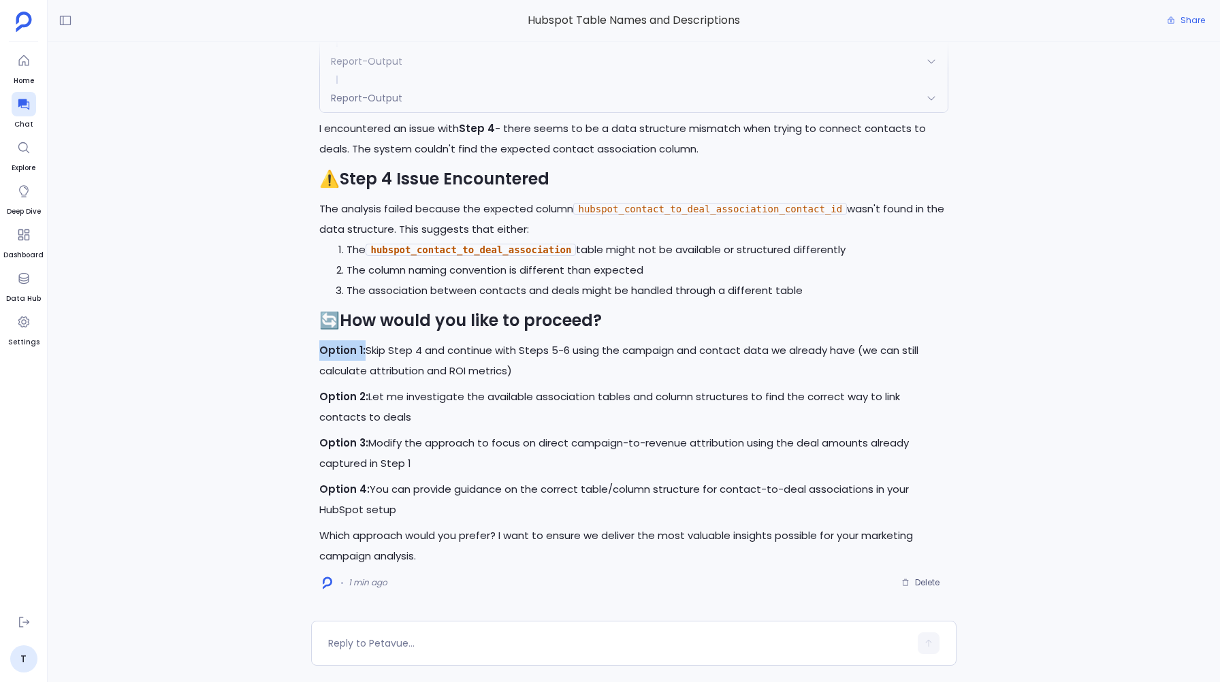
drag, startPoint x: 319, startPoint y: 353, endPoint x: 363, endPoint y: 353, distance: 44.3
click at [363, 353] on div "Perfect! Let's continue with the final batch to complete your comprehensive Mar…" at bounding box center [633, 259] width 645 height 670
copy strong "Option 1:"
click at [368, 648] on textarea at bounding box center [618, 644] width 581 height 14
type textarea "Option 1"
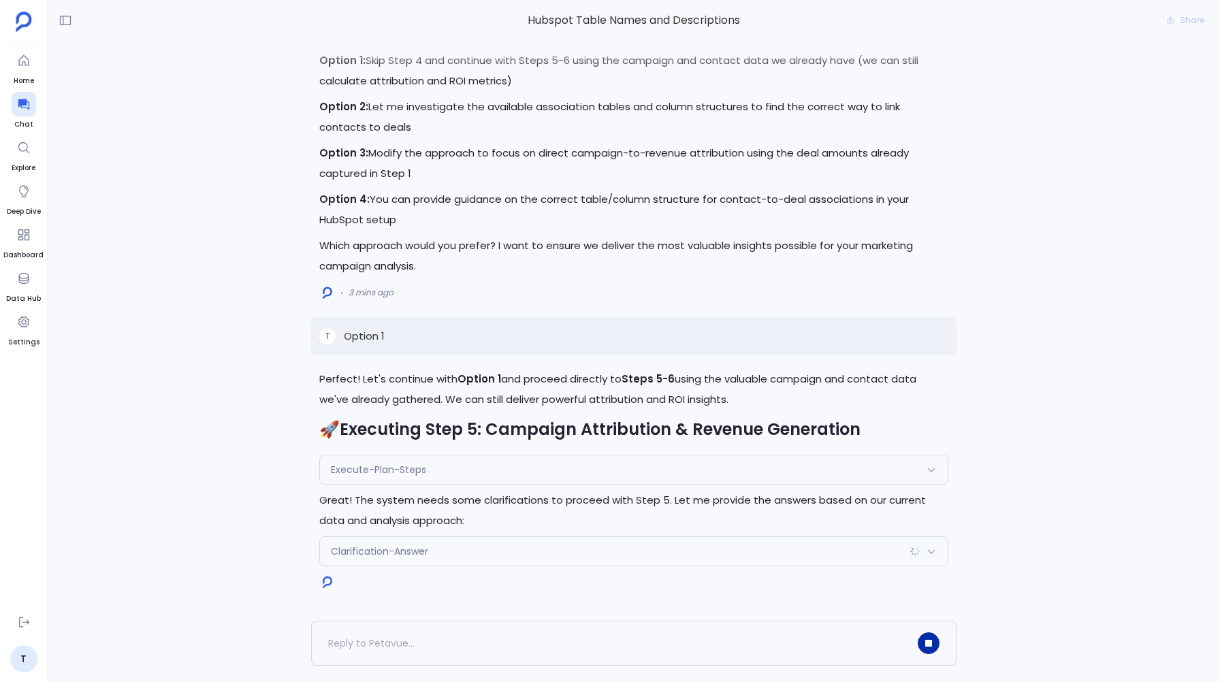
click at [926, 642] on icon "button" at bounding box center [928, 643] width 5 height 5
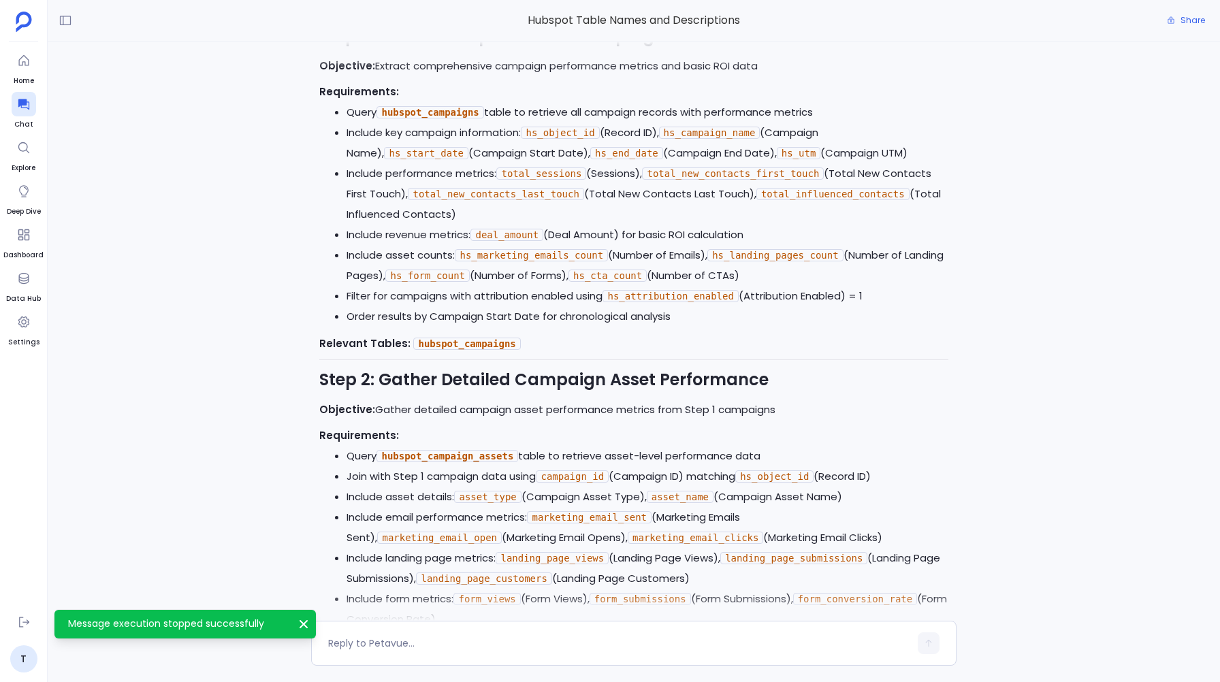
scroll to position [-7856, 0]
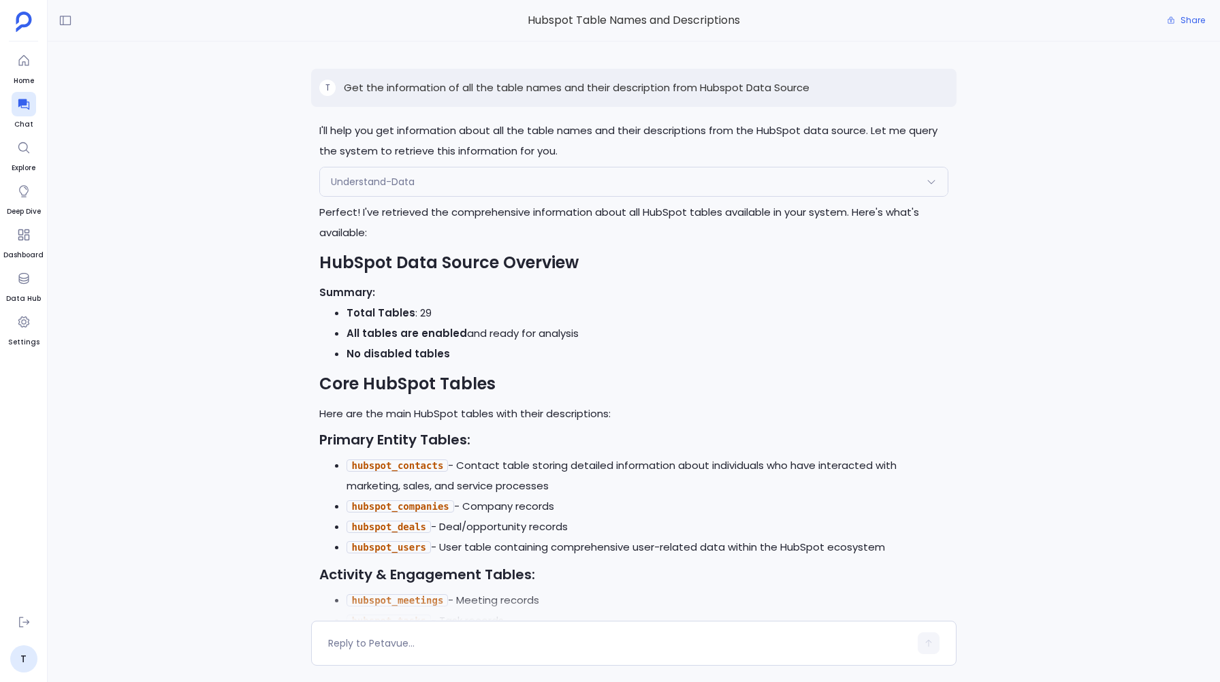
click at [418, 89] on p "Get the information of all the table names and their description from Hubspot D…" at bounding box center [577, 88] width 466 height 16
copy p "Get the information of all the table names and their description from Hubspot D…"
click at [379, 269] on h2 "HubSpot Data Source Overview" at bounding box center [633, 262] width 629 height 23
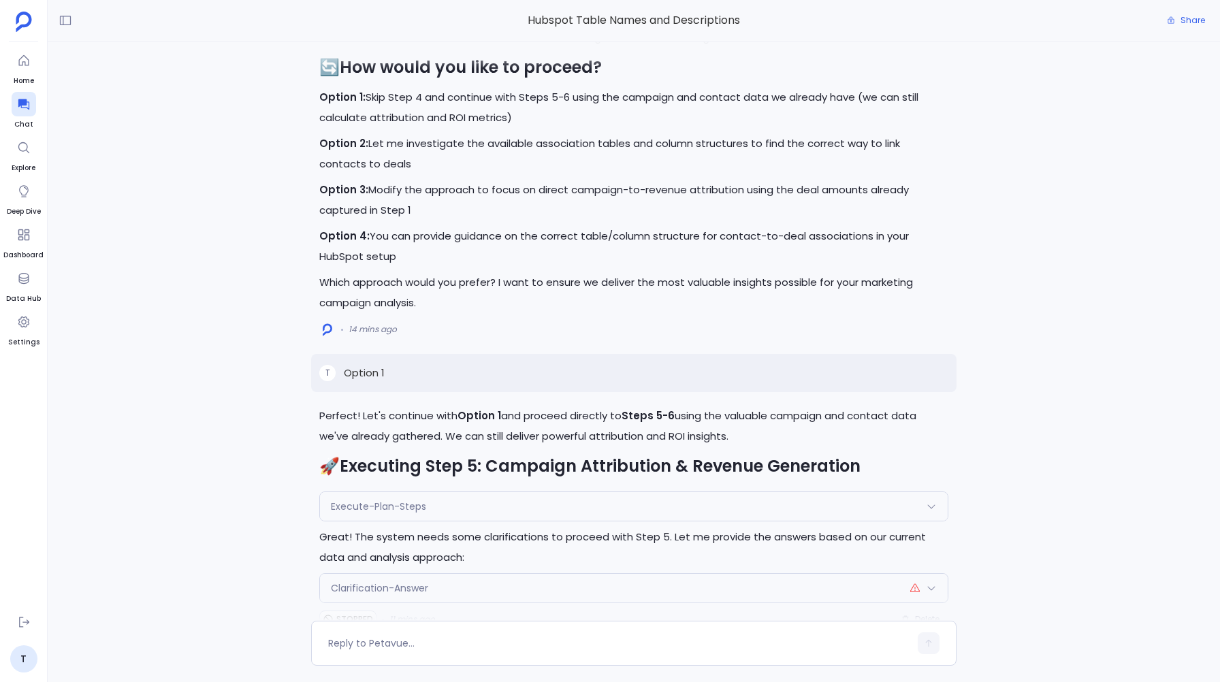
scroll to position [0, 0]
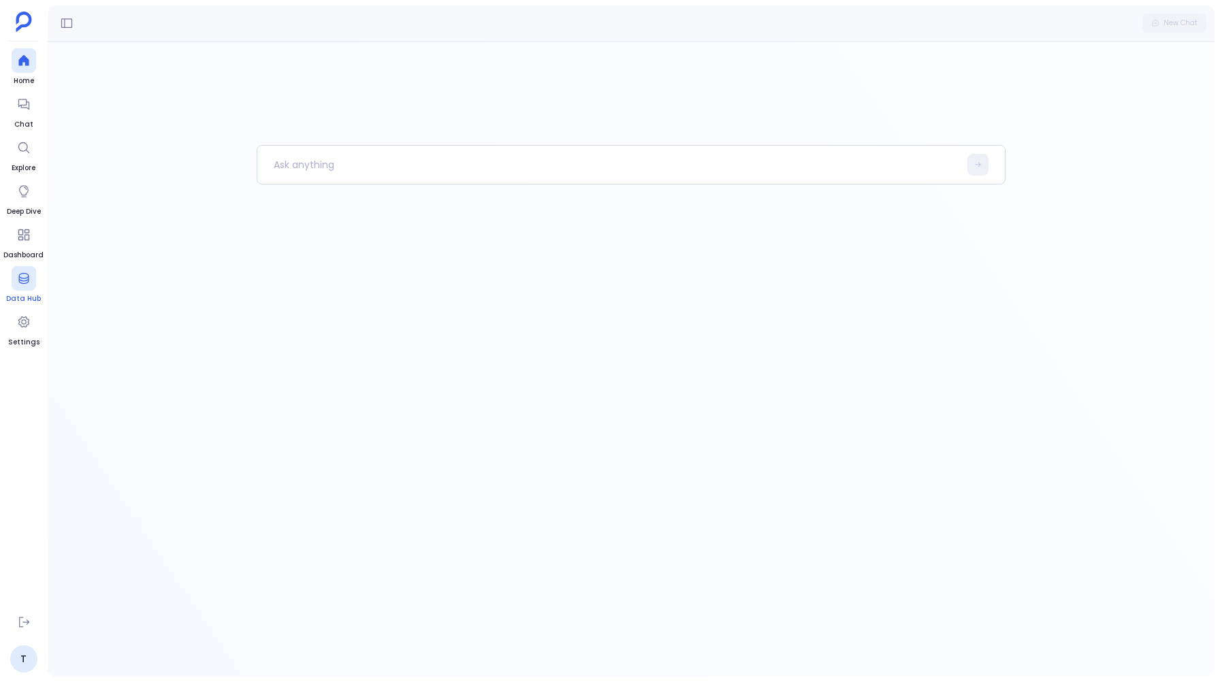
click at [27, 281] on icon at bounding box center [24, 279] width 14 height 14
click at [15, 116] on div at bounding box center [24, 104] width 25 height 25
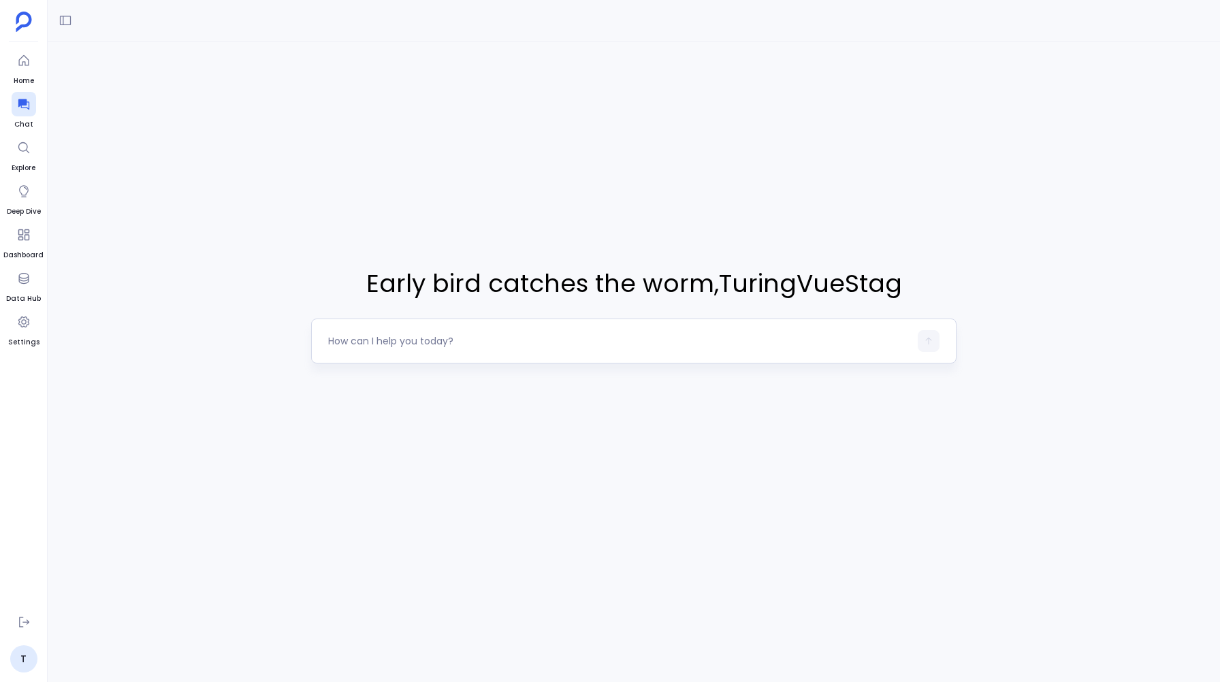
click at [369, 339] on textarea at bounding box center [618, 341] width 581 height 14
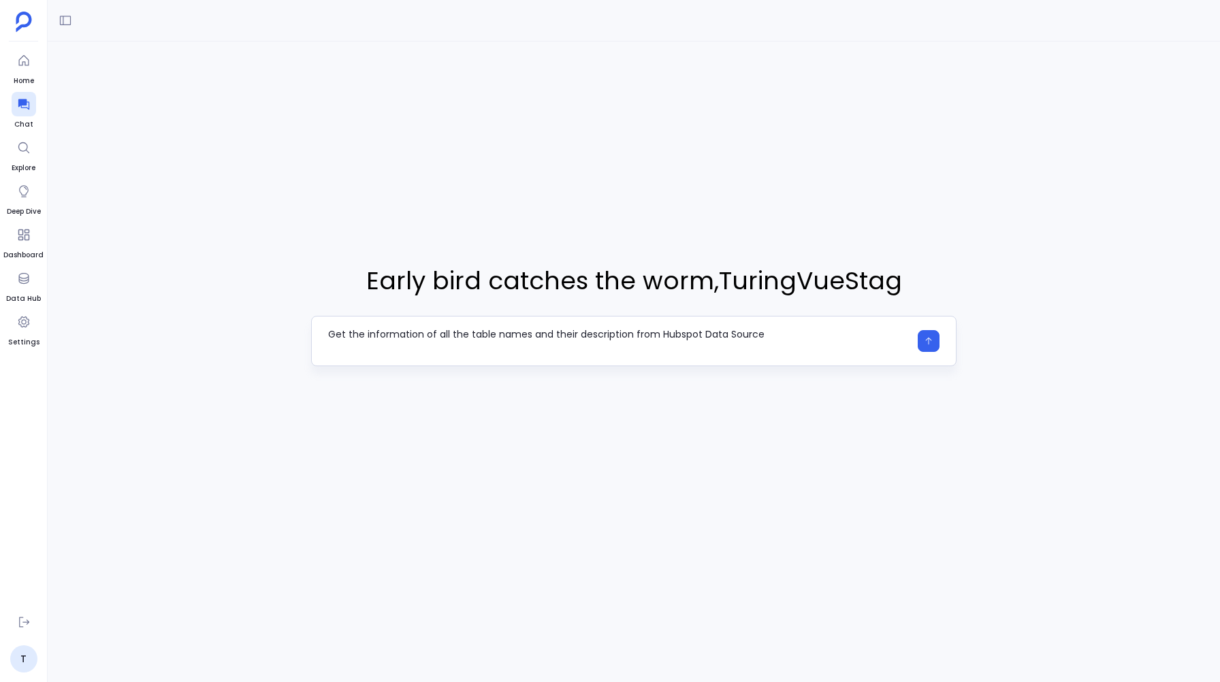
type textarea "Get the information of all the table names and their description from Hubspot D…"
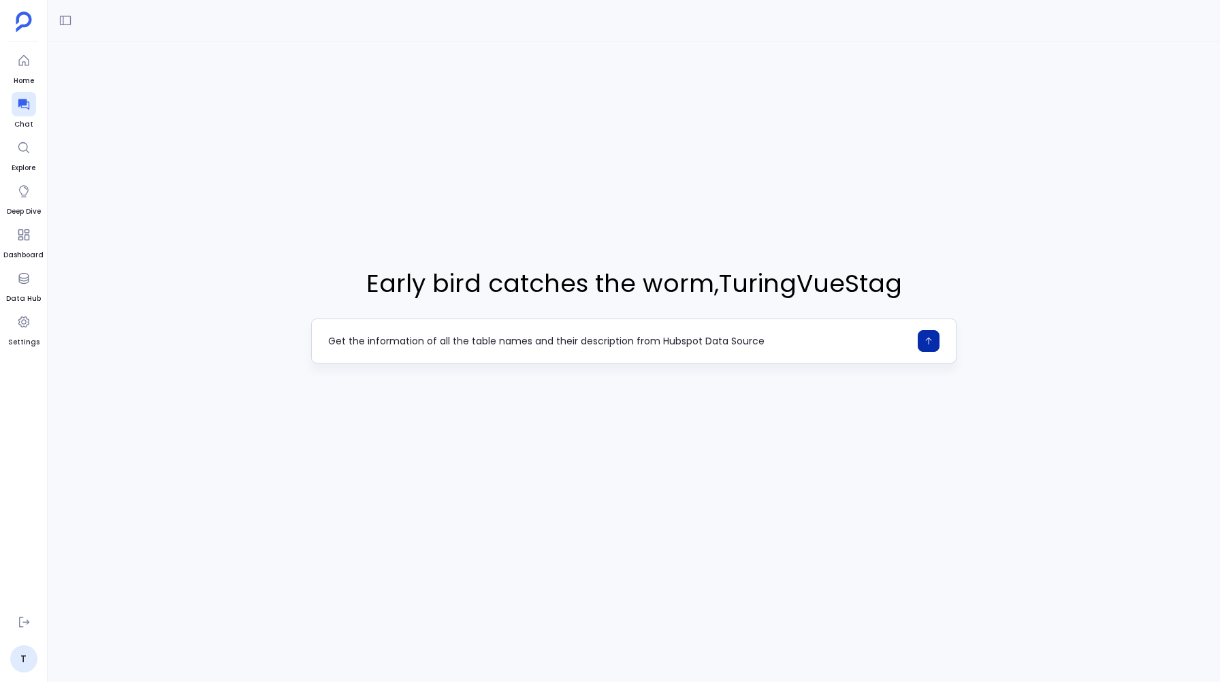
type textarea "Get the information of all the table names and their description from Hubspot D…"
click at [929, 337] on icon "button" at bounding box center [929, 341] width 10 height 10
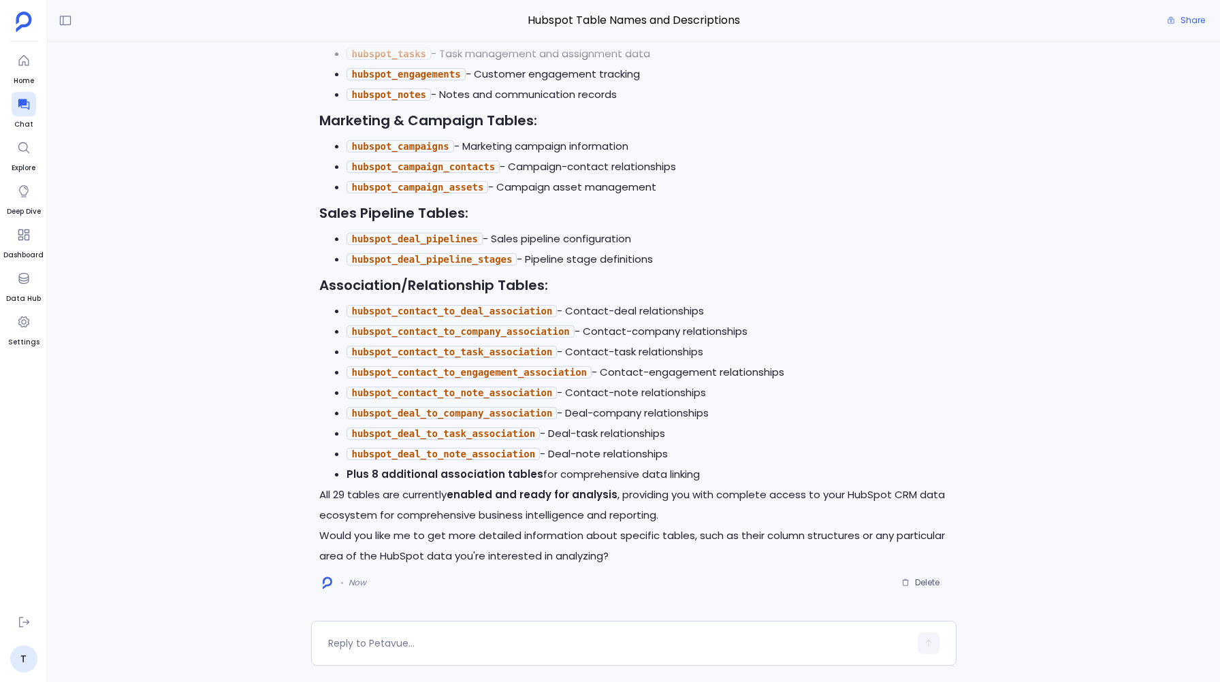
scroll to position [-452, 0]
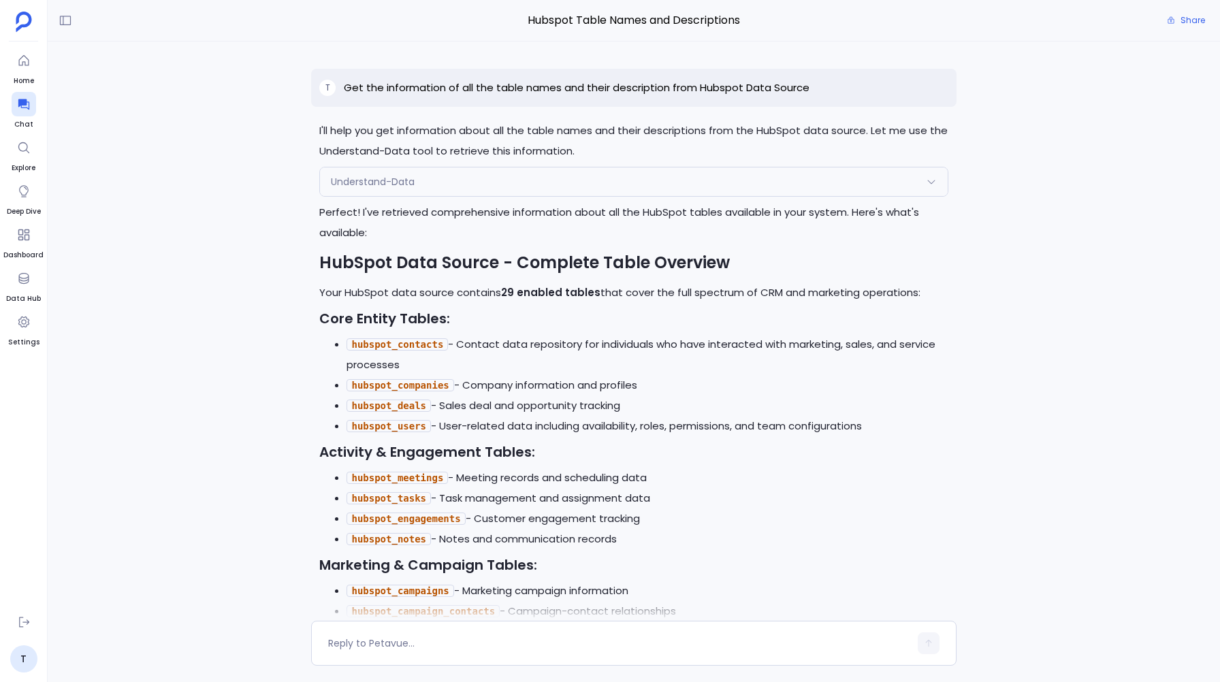
click at [422, 180] on div "Understand-Data" at bounding box center [633, 182] width 627 height 29
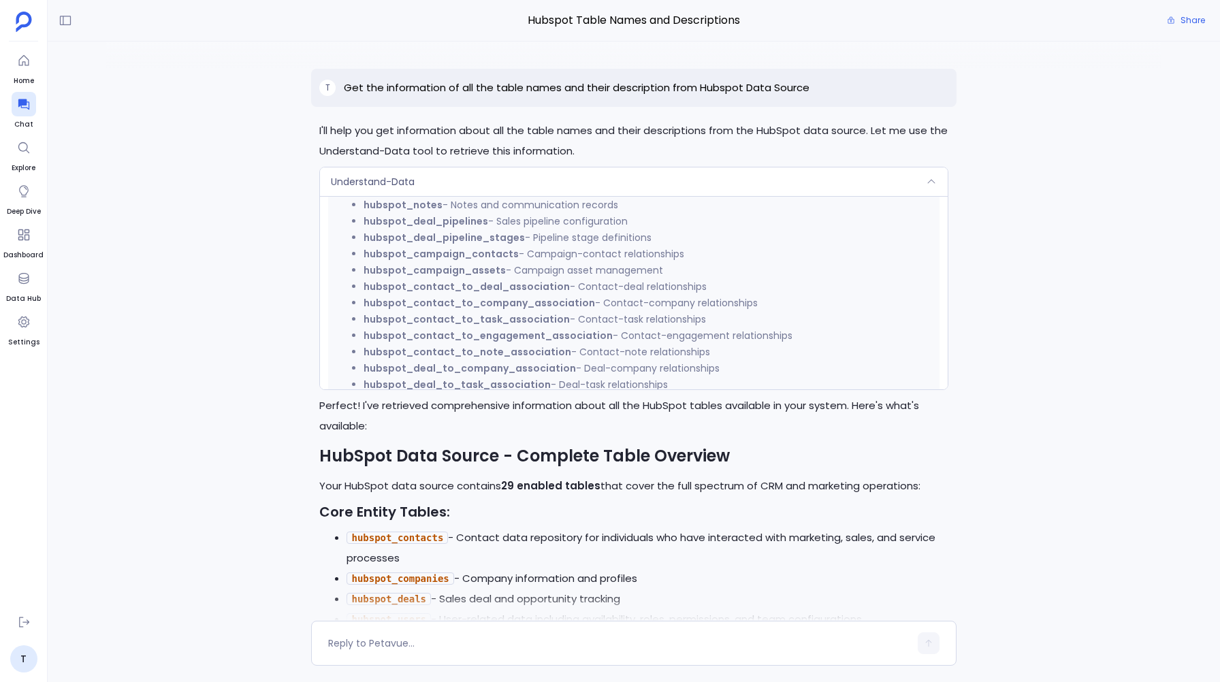
scroll to position [565, 0]
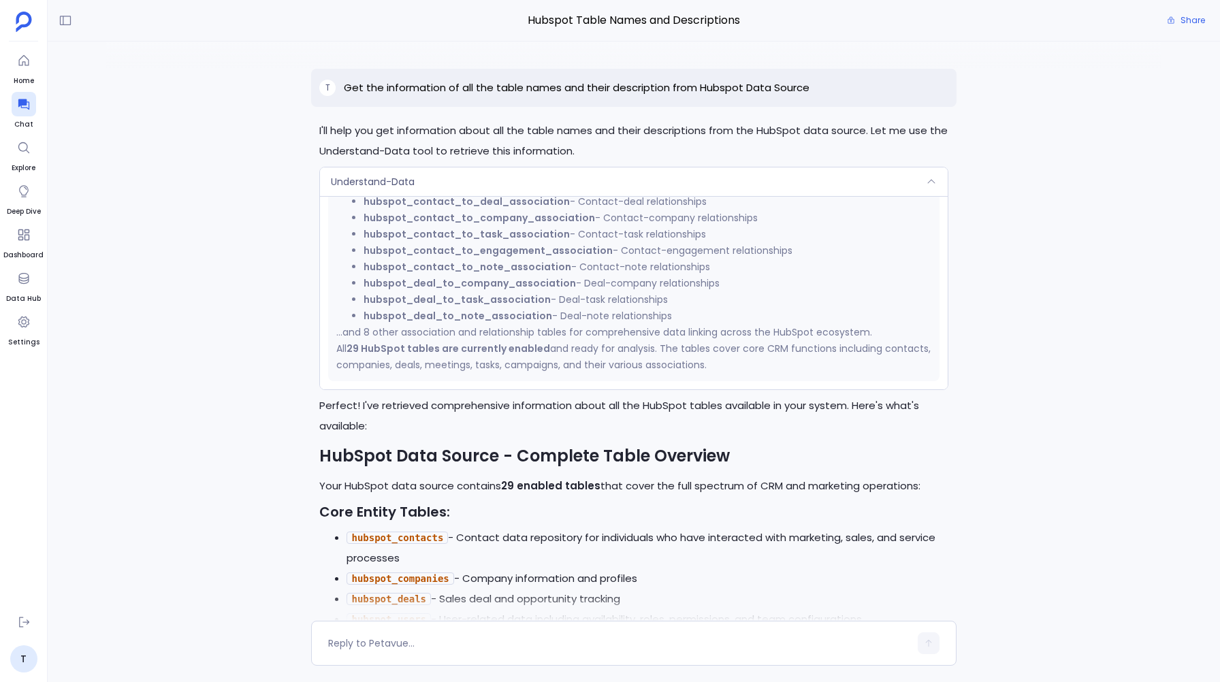
click at [409, 176] on span "Understand-Data" at bounding box center [373, 182] width 84 height 14
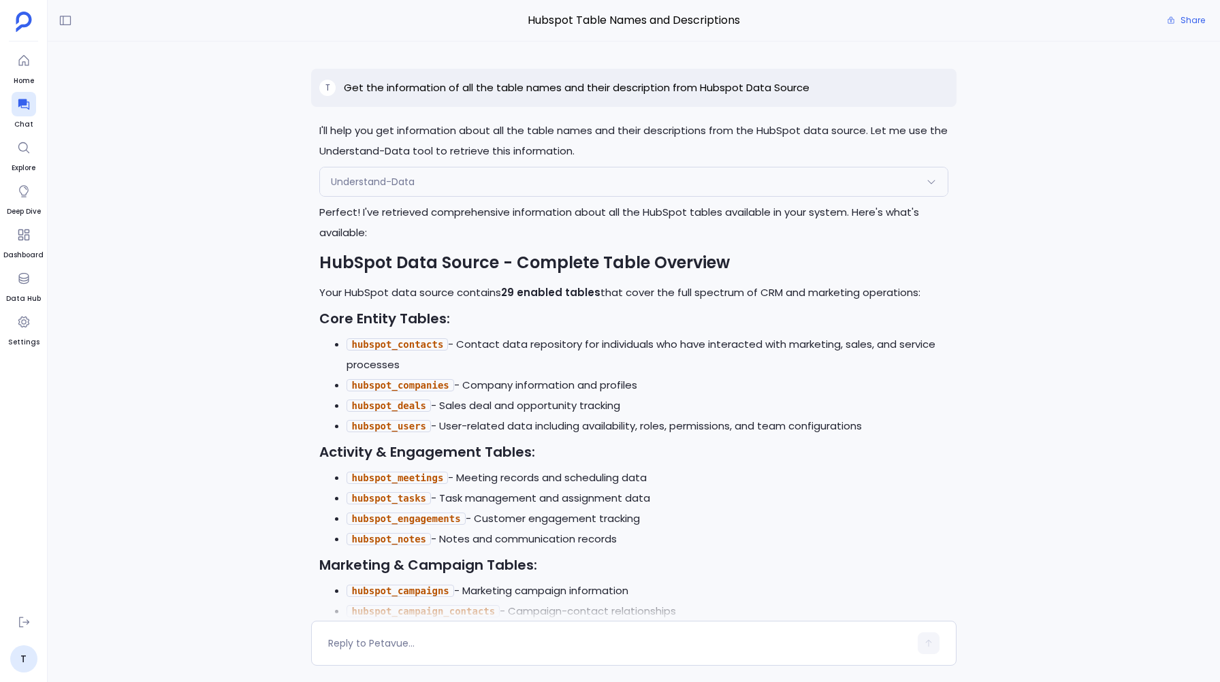
scroll to position [0, 0]
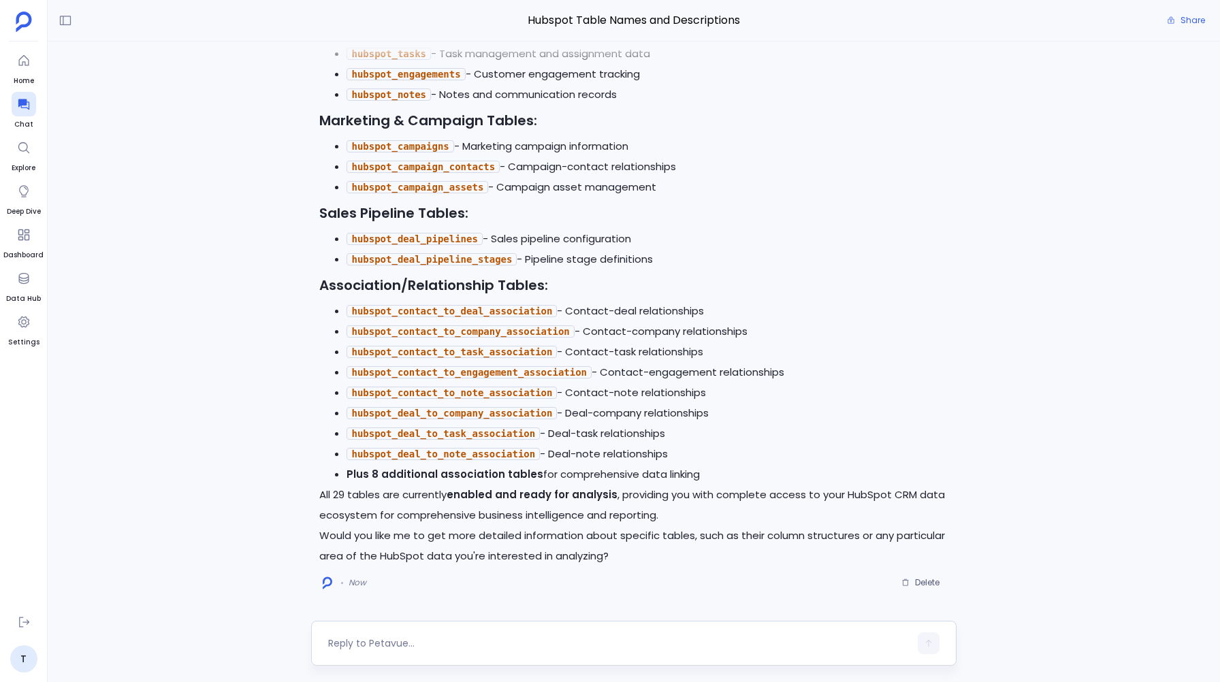
click at [364, 657] on div at bounding box center [633, 643] width 645 height 45
click at [364, 649] on textarea at bounding box center [618, 644] width 581 height 14
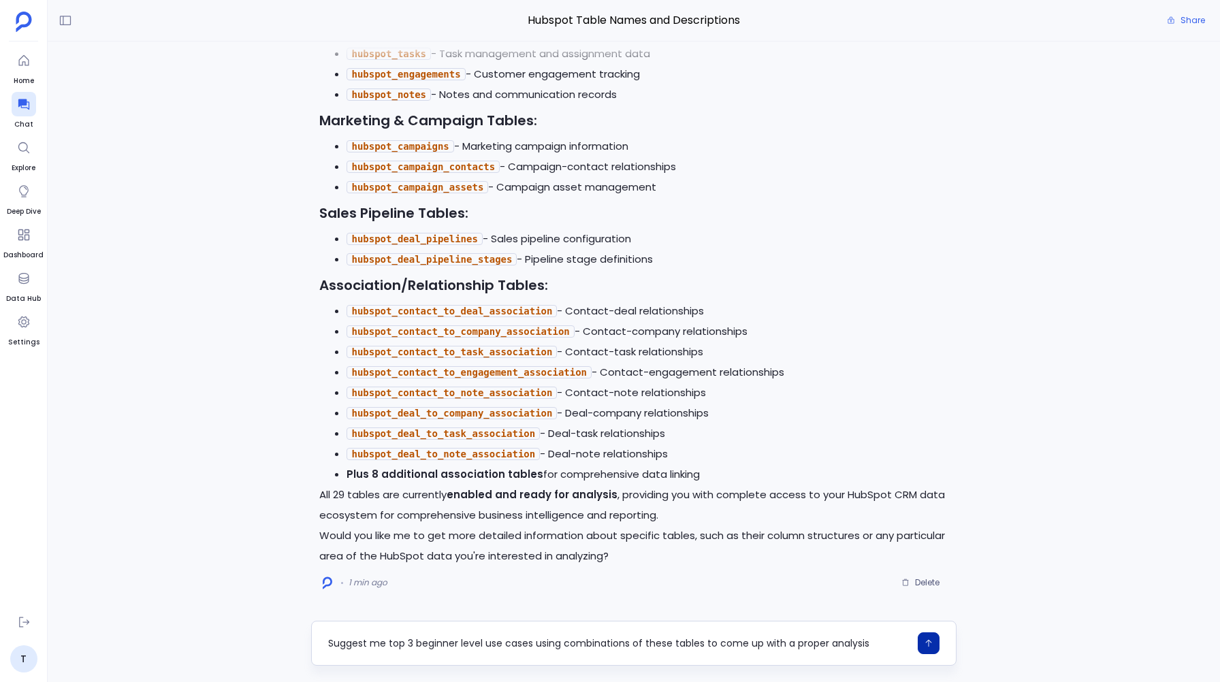
type textarea "Suggest me top 3 beginner level use cases using combinations of these tables to…"
click at [923, 639] on button "button" at bounding box center [929, 644] width 22 height 22
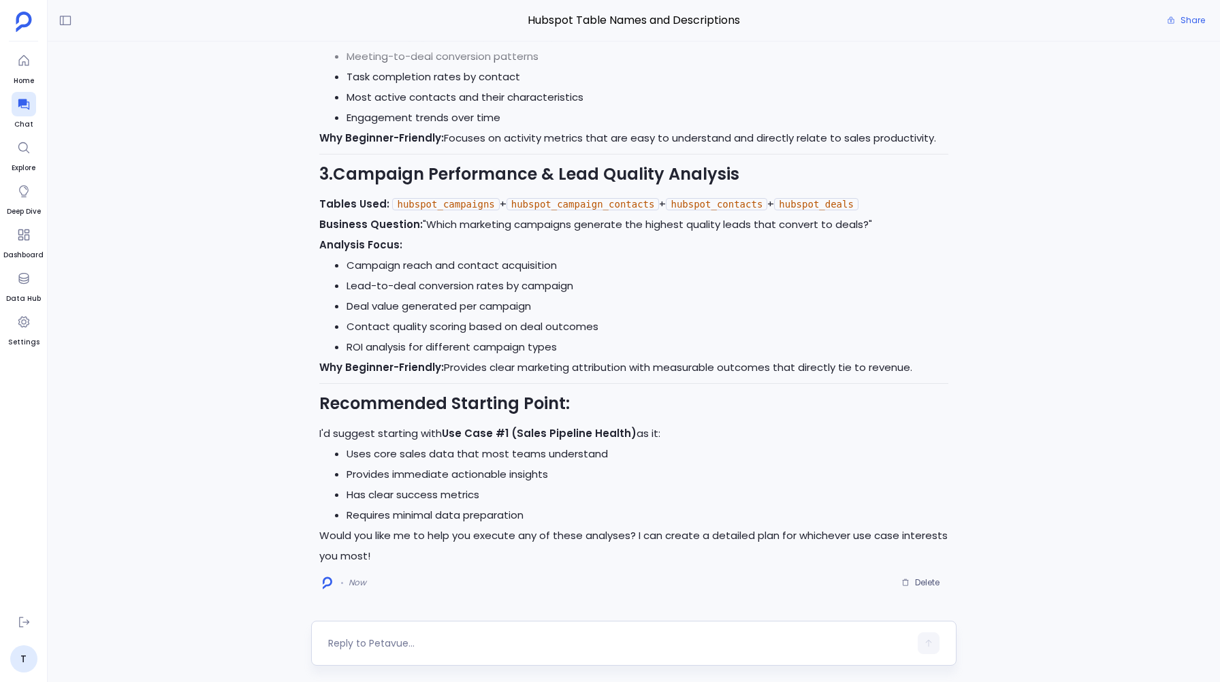
click at [384, 642] on textarea at bounding box center [618, 644] width 581 height 14
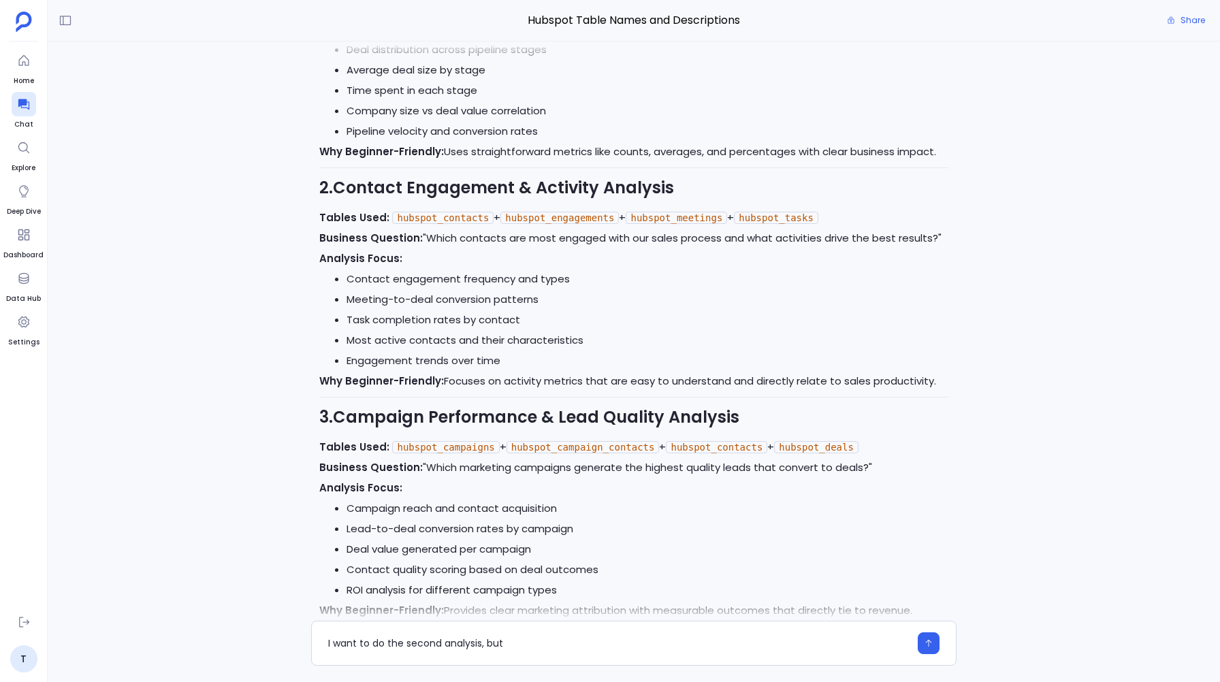
scroll to position [-256, 0]
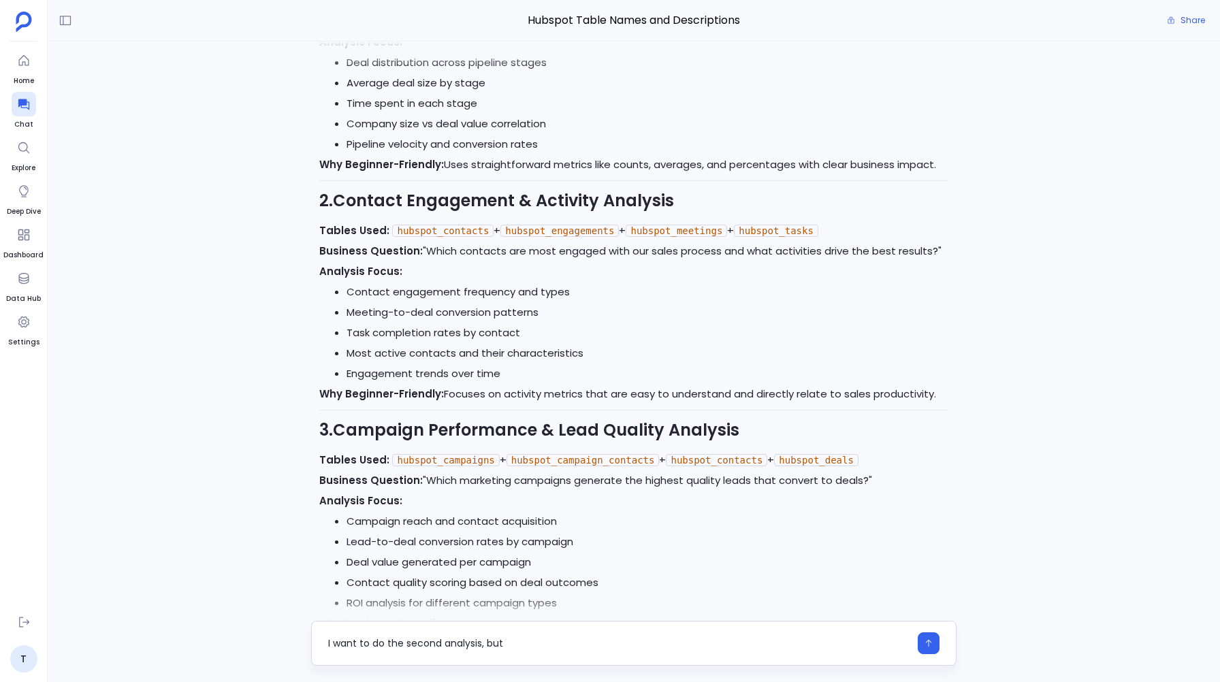
click at [347, 642] on textarea "I want to do the second analysis, but" at bounding box center [618, 644] width 581 height 14
click at [539, 645] on textarea "I would like to do the second analysis, but" at bounding box center [618, 644] width 581 height 14
type textarea "I would like to do the second analysis, but do it in a cohort analysis way, com…"
click at [928, 635] on button "button" at bounding box center [929, 644] width 22 height 22
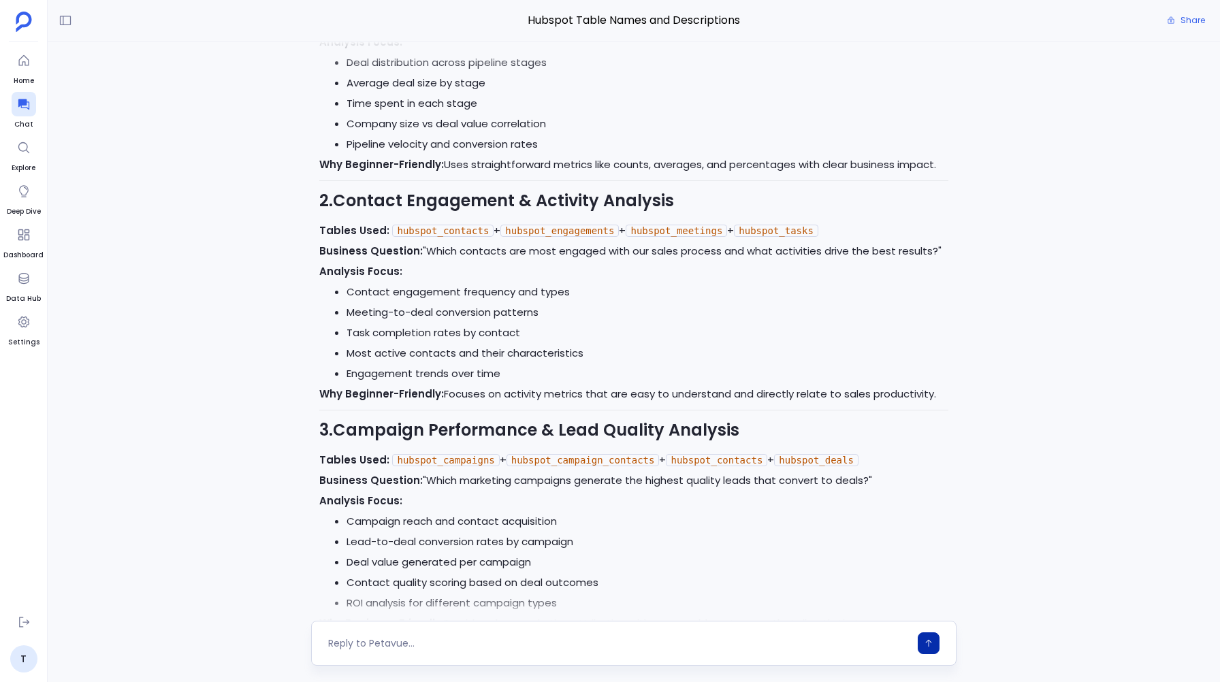
scroll to position [0, 0]
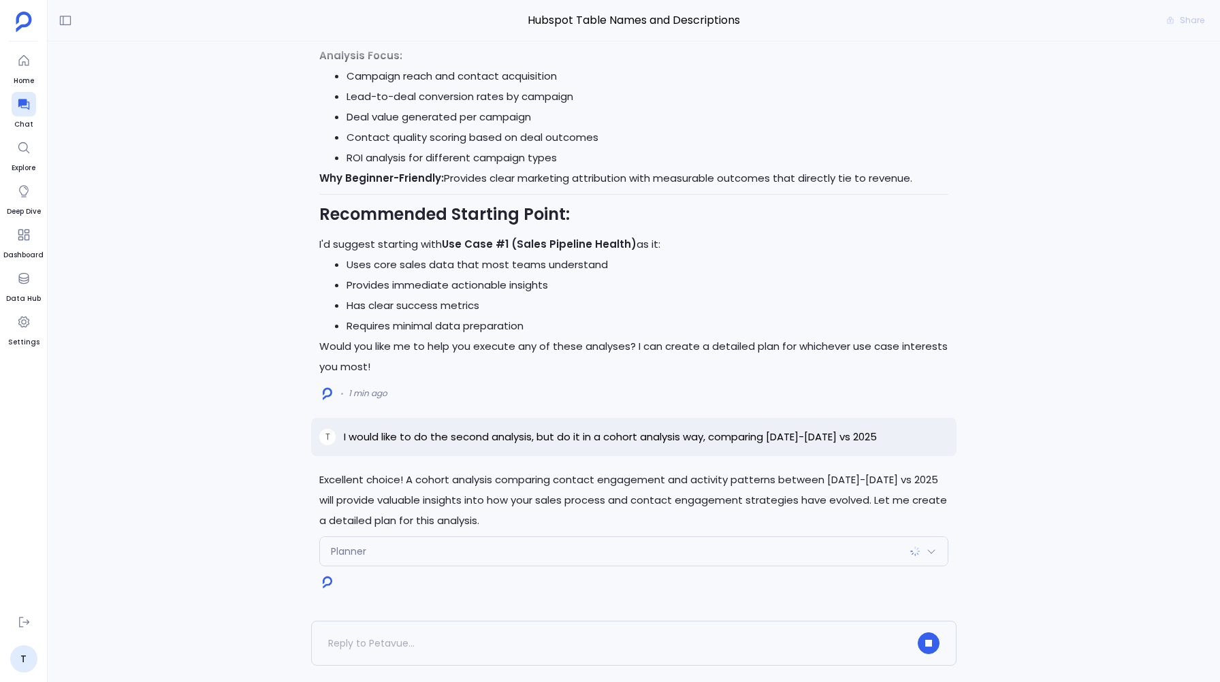
click at [338, 560] on div "Planner" at bounding box center [633, 551] width 627 height 29
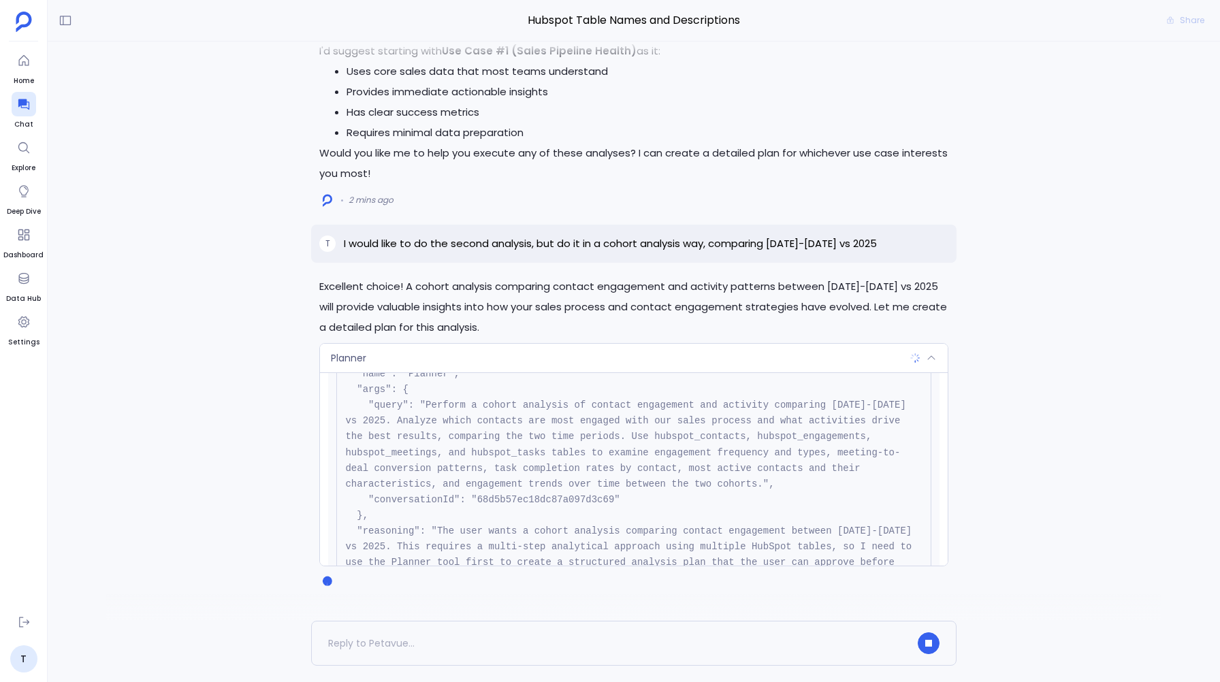
scroll to position [77, 0]
click at [392, 362] on div "Planner" at bounding box center [633, 358] width 627 height 29
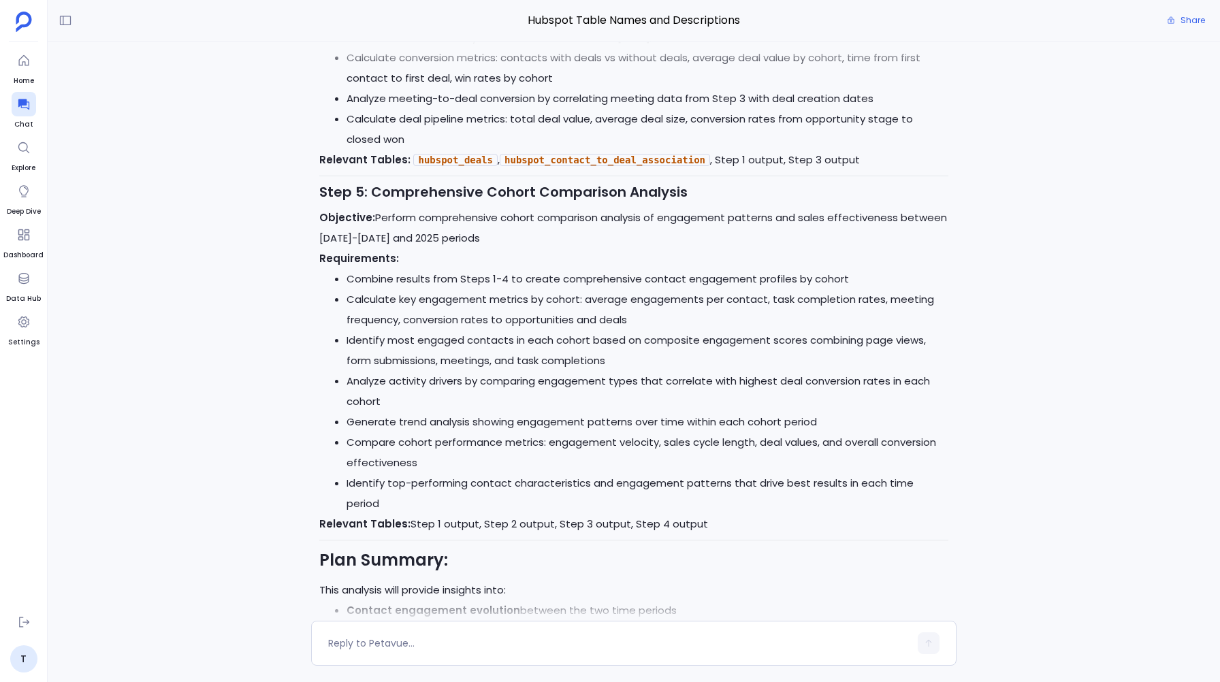
scroll to position [0, 0]
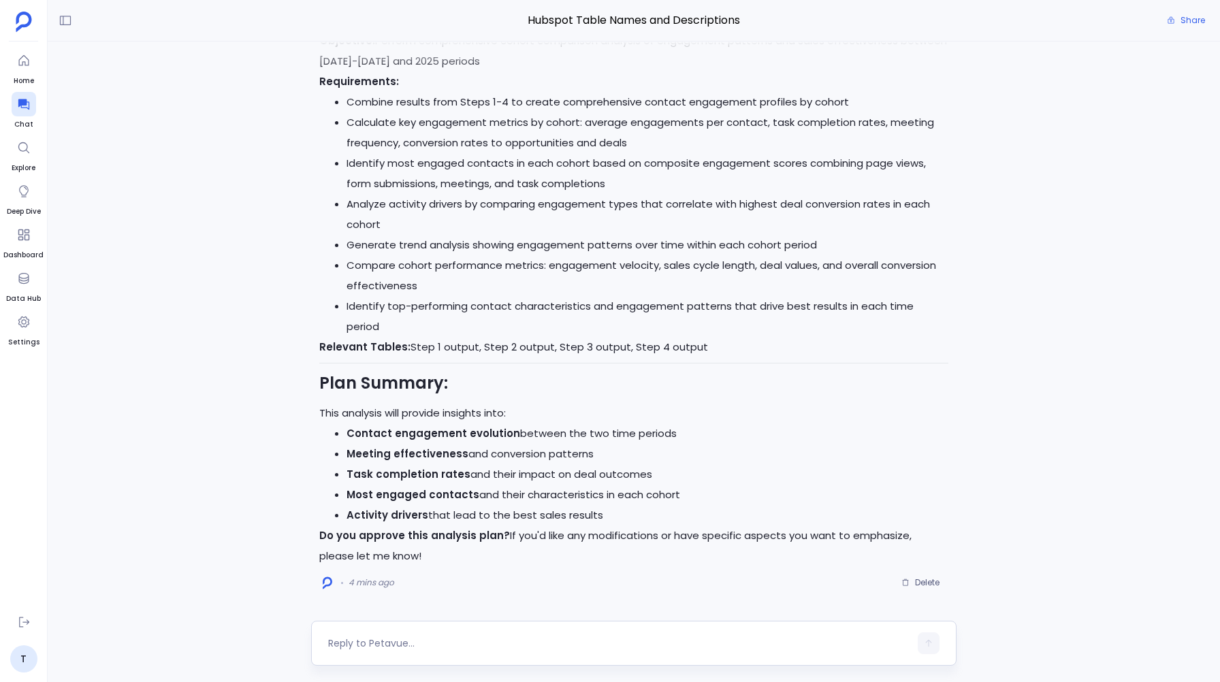
click at [377, 637] on textarea at bounding box center [618, 644] width 581 height 14
type textarea "Yes"
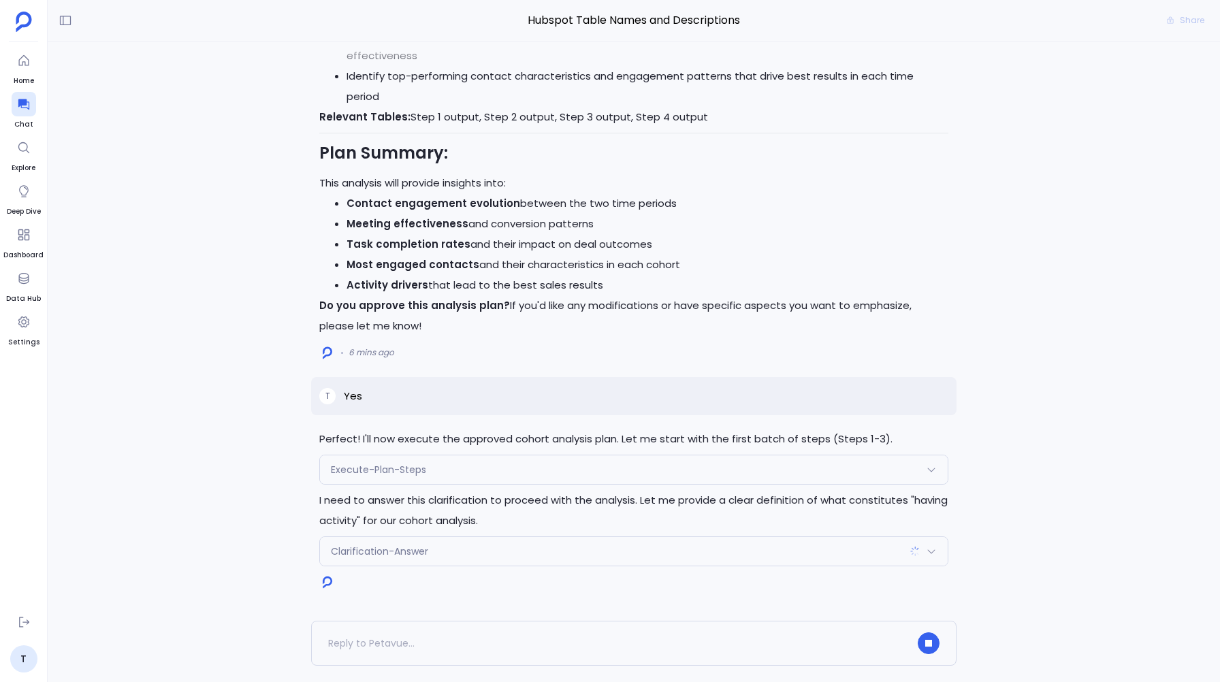
click at [362, 476] on span "Execute-Plan-Steps" at bounding box center [378, 470] width 95 height 14
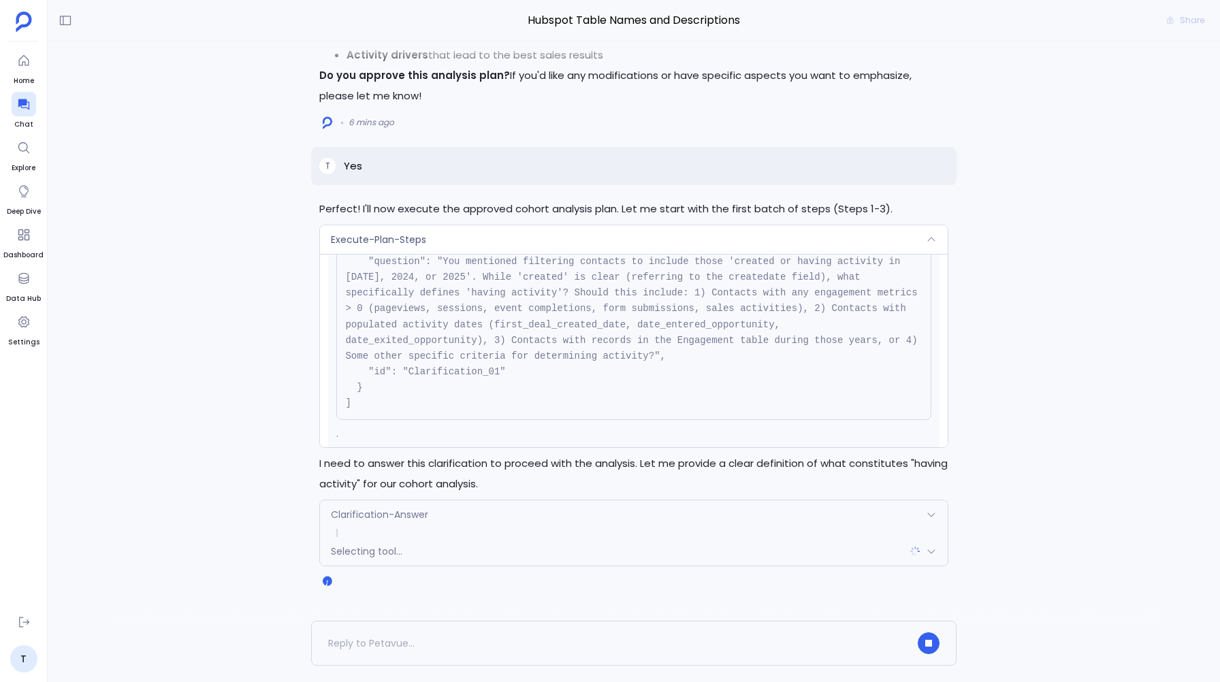
scroll to position [373, 0]
click at [383, 506] on div "Clarification-Answer" at bounding box center [633, 515] width 627 height 29
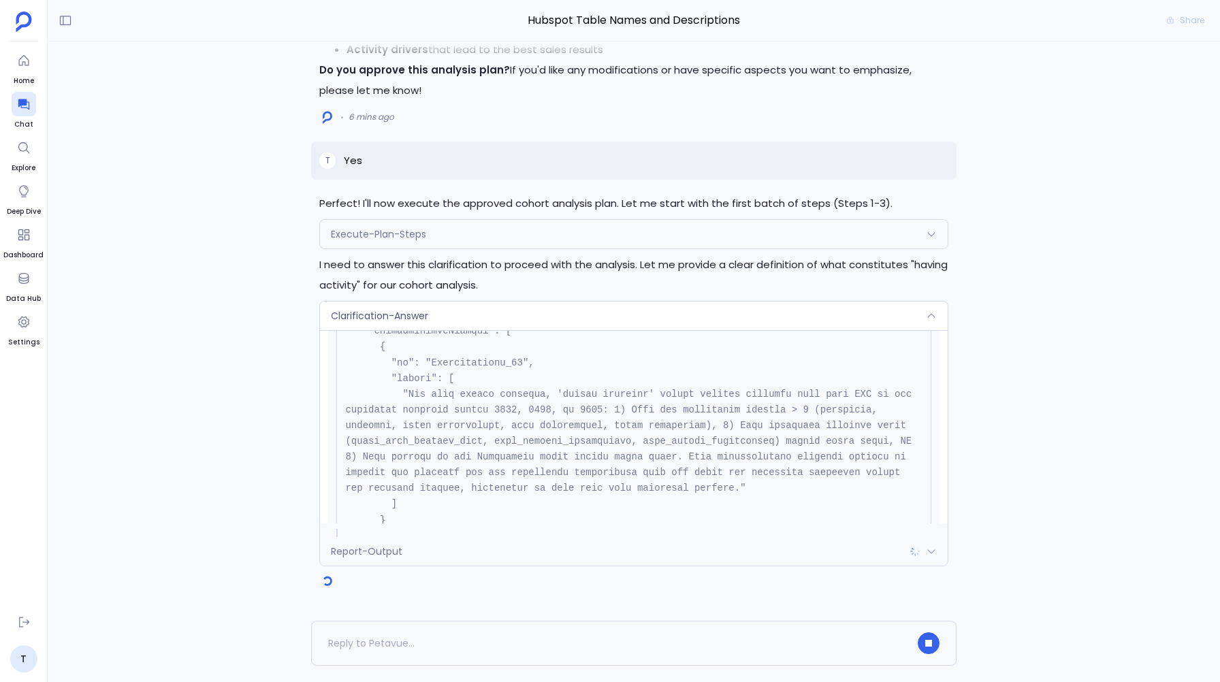
scroll to position [123, 0]
click at [406, 316] on span "Clarification-Answer" at bounding box center [379, 316] width 97 height 14
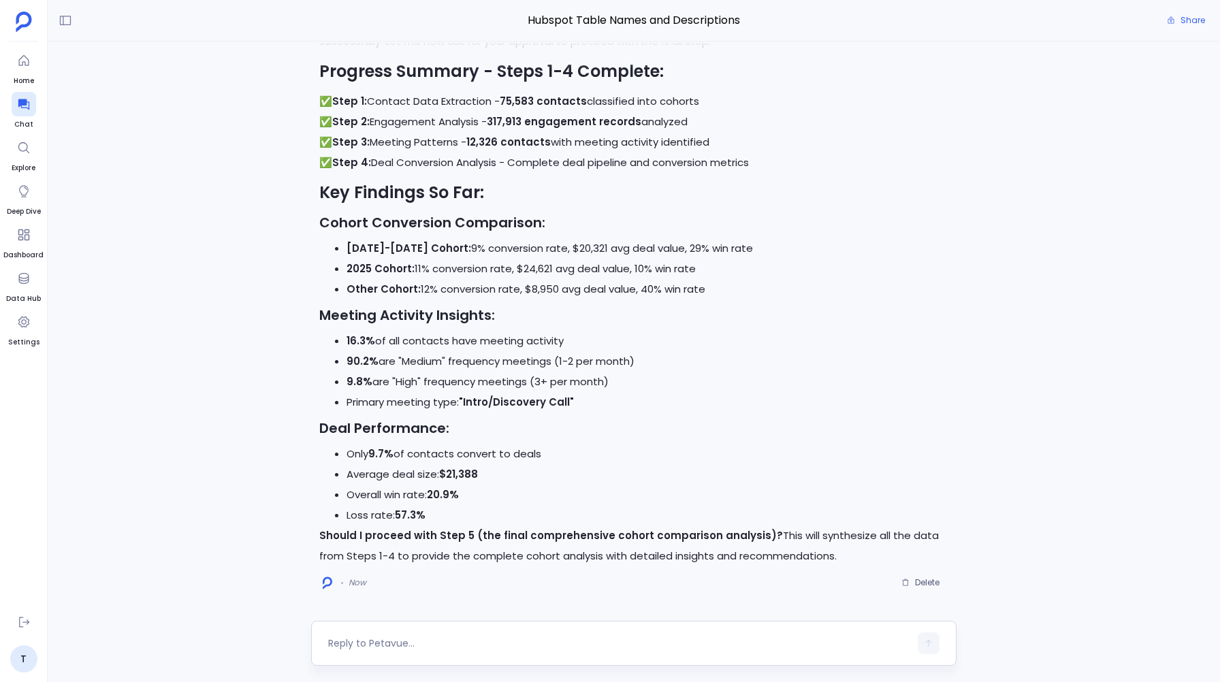
click at [356, 635] on div at bounding box center [618, 644] width 581 height 22
click at [364, 645] on textarea at bounding box center [618, 644] width 581 height 14
type textarea "yes"
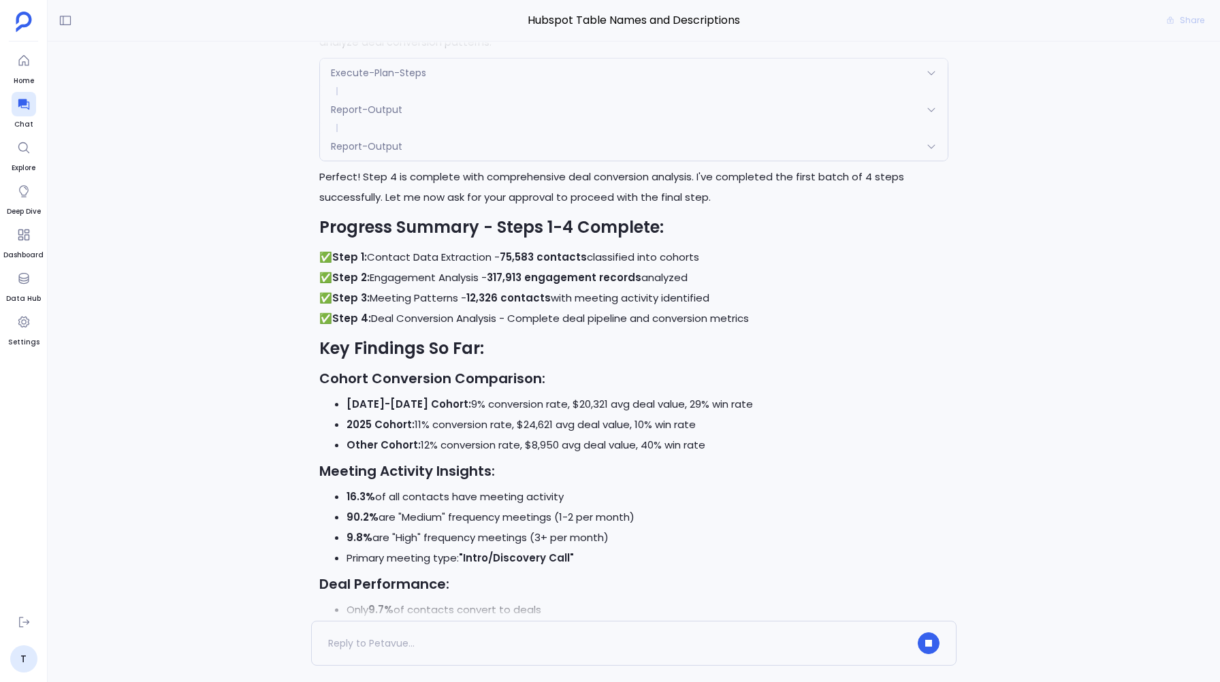
scroll to position [0, 0]
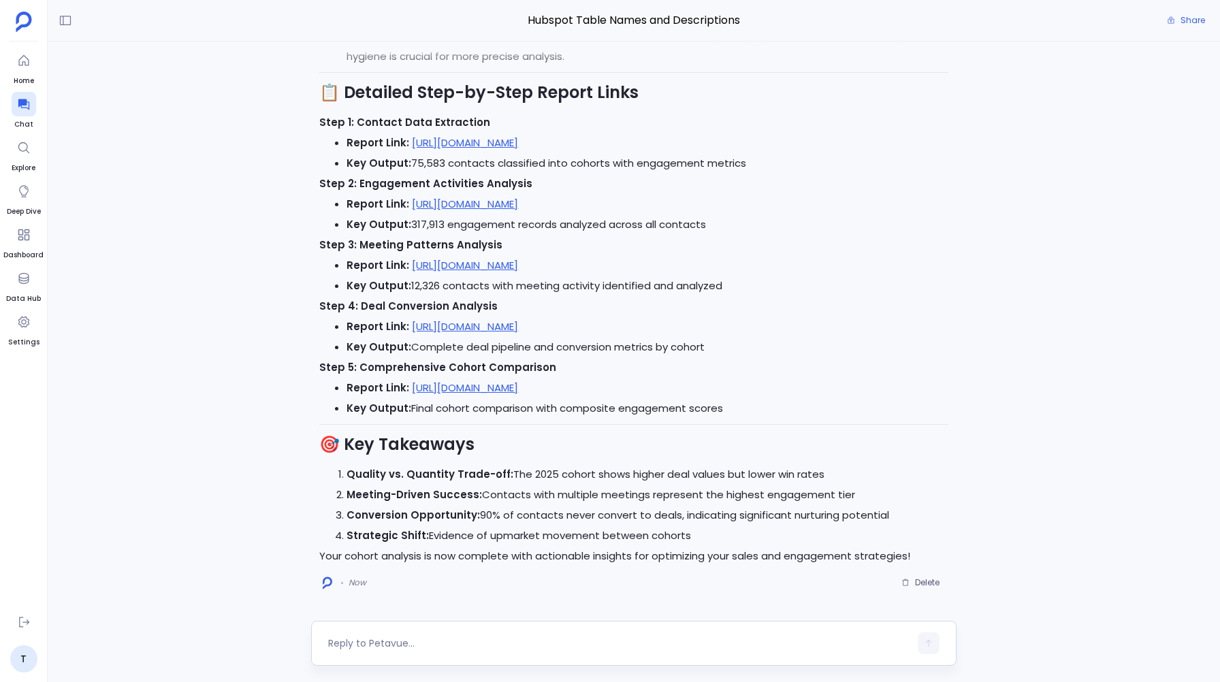
click at [362, 645] on textarea at bounding box center [618, 644] width 581 height 14
click at [521, 643] on textarea "Can you create a detailed report for the analysis" at bounding box center [618, 644] width 581 height 14
type textarea "Can you create a detailed report for this analysis"
click at [928, 641] on icon "button" at bounding box center [929, 643] width 6 height 7
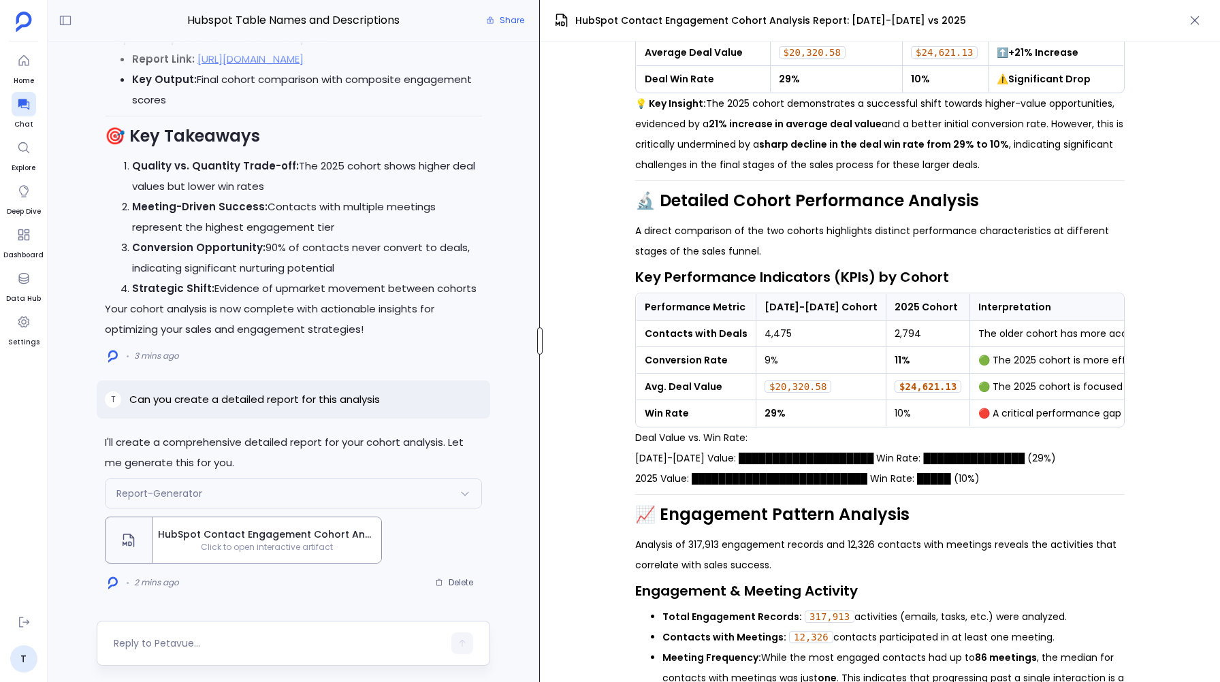
scroll to position [341, 0]
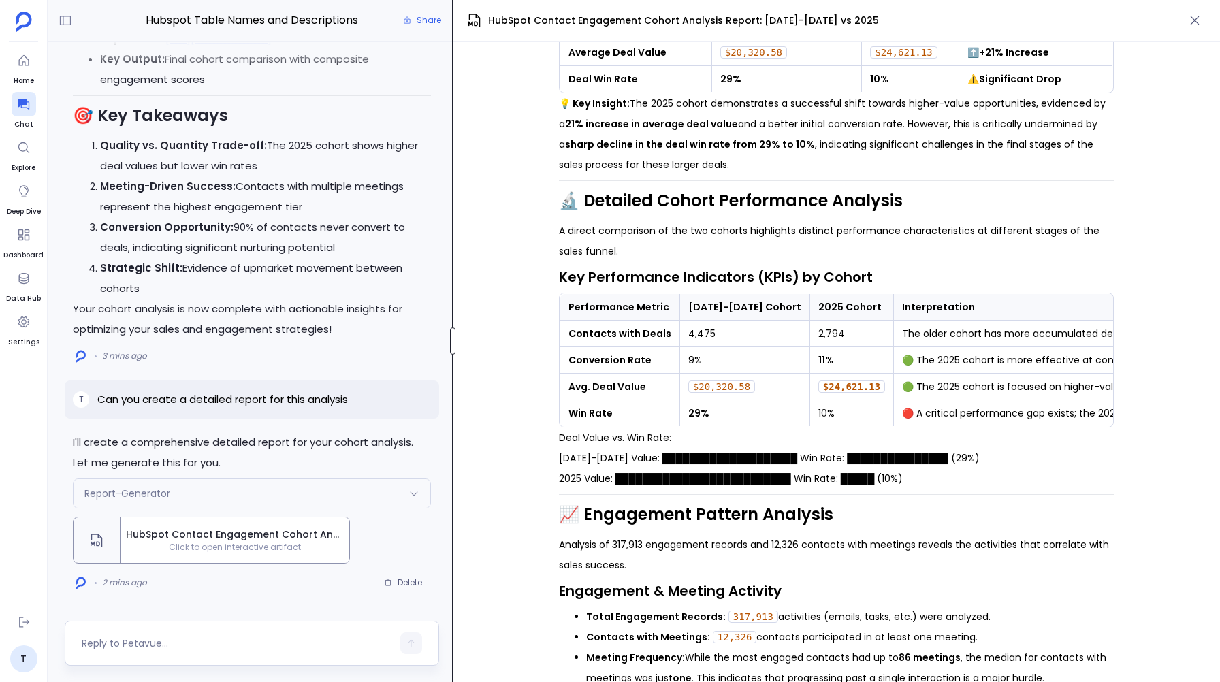
click at [454, 380] on div "Hubspot Table Names and Descriptions Share I'll create a comprehensive detailed…" at bounding box center [634, 341] width 1173 height 682
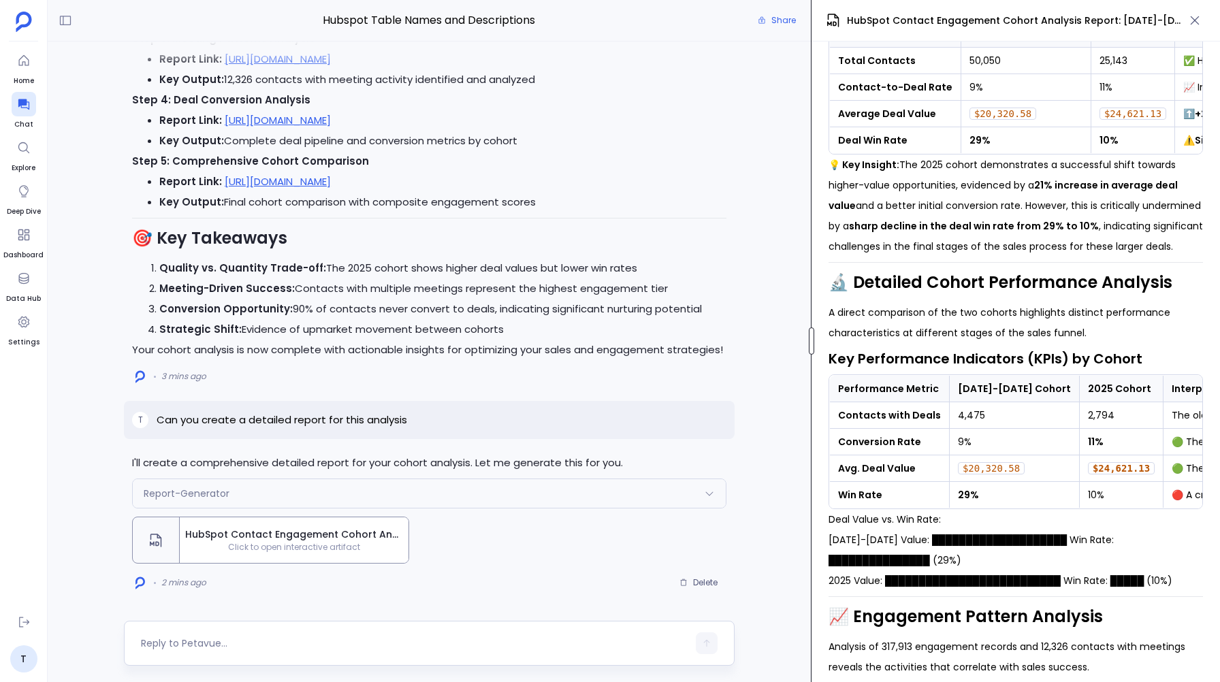
scroll to position [406, 0]
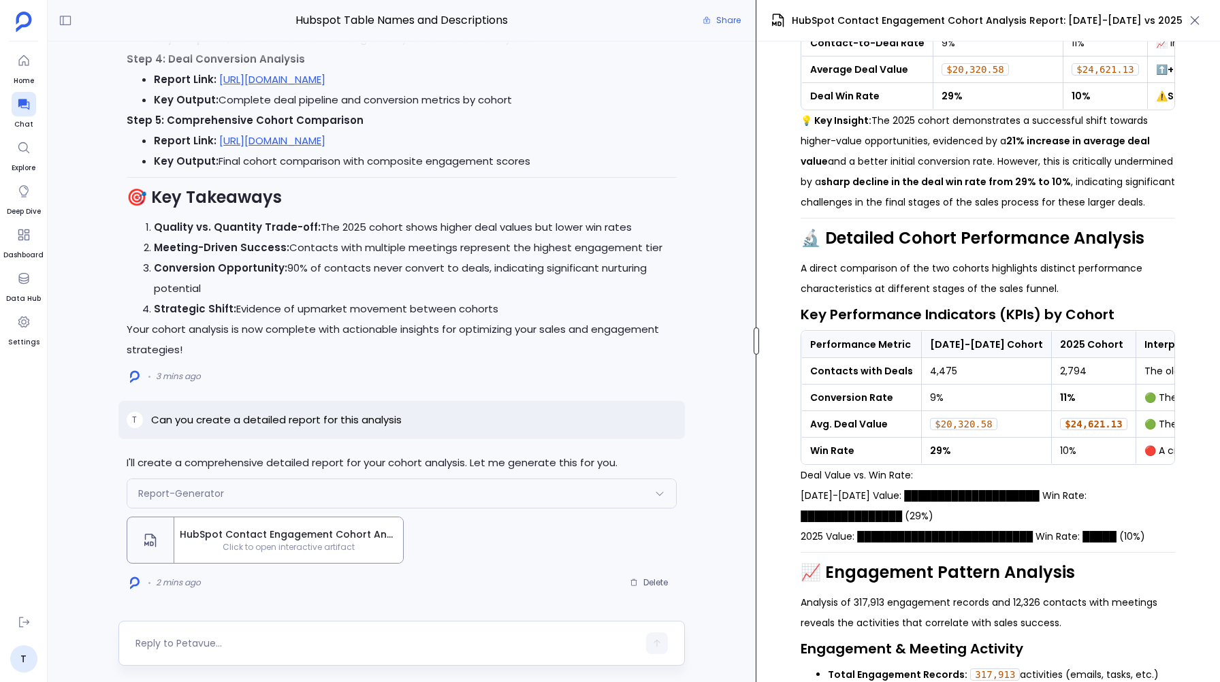
click at [755, 315] on div "Hubspot Table Names and Descriptions Share I'll create a comprehensive detailed…" at bounding box center [634, 341] width 1173 height 682
